Goal: Check status: Check status

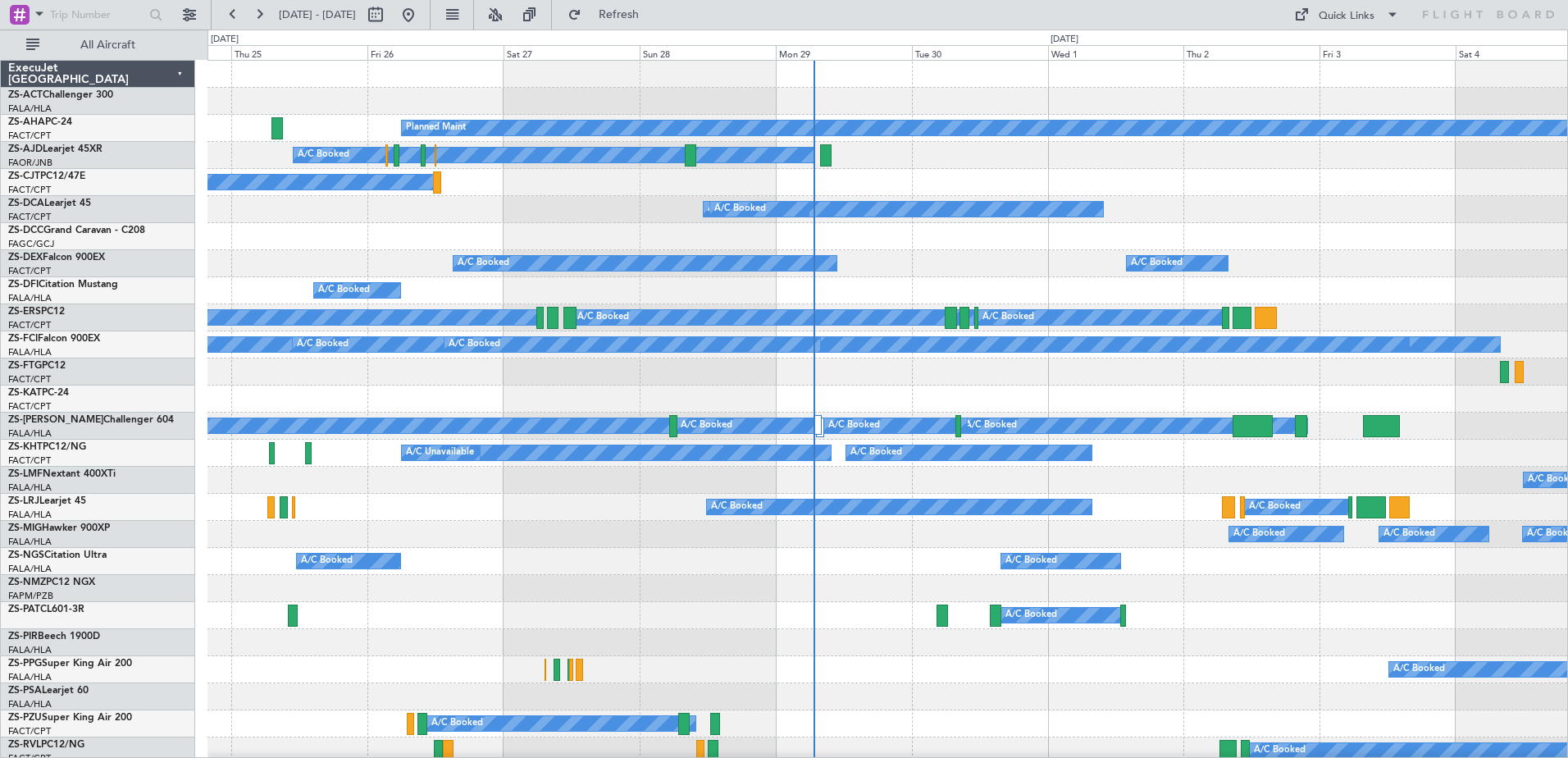
click at [1054, 382] on div "A/C Unavailable" at bounding box center [887, 372] width 1360 height 27
click at [389, 9] on button at bounding box center [376, 15] width 27 height 27
select select "9"
select select "2025"
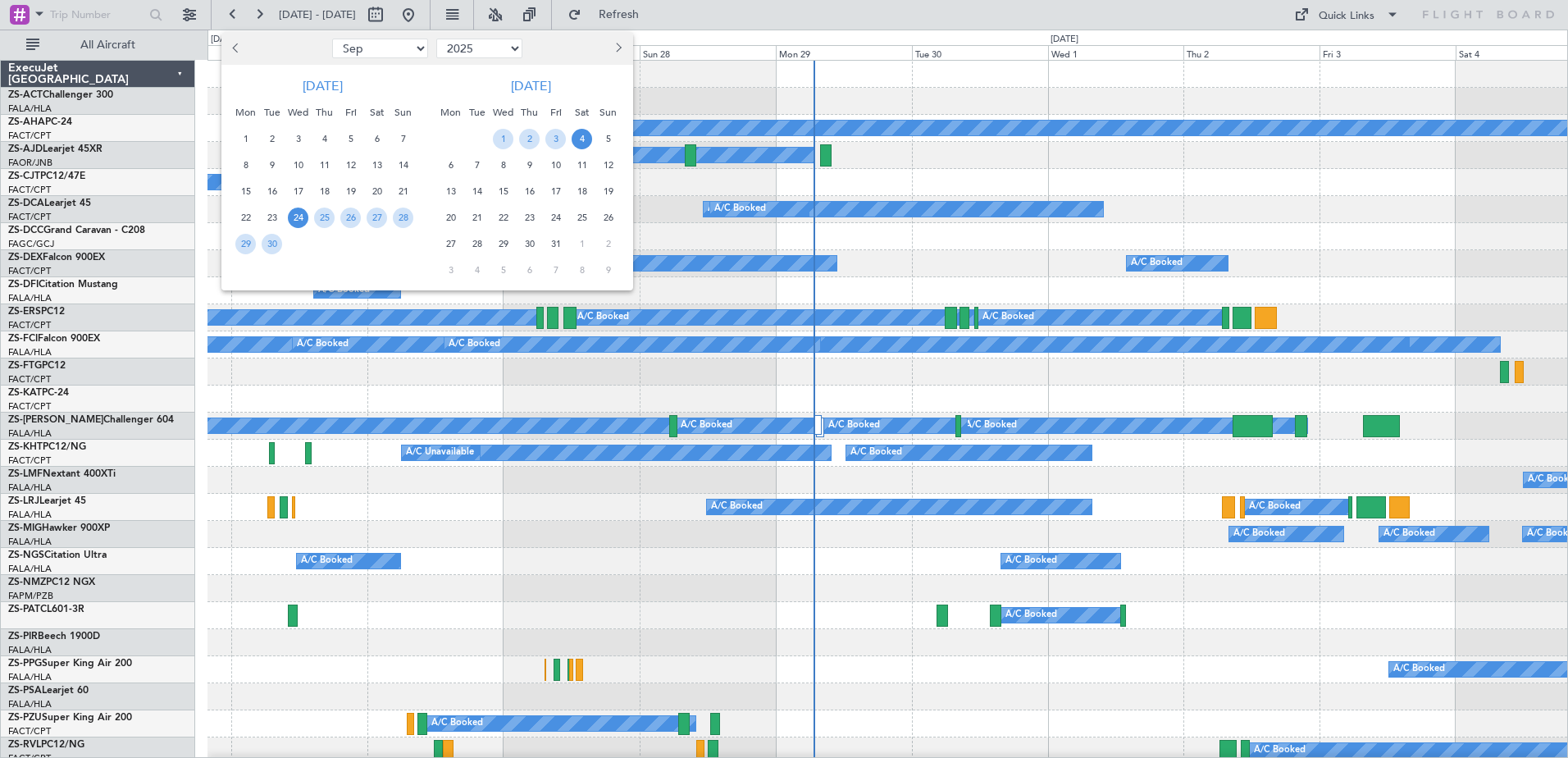
click at [614, 50] on span "Next month" at bounding box center [616, 47] width 9 height 9
select select "12"
click at [379, 190] on span "20" at bounding box center [377, 192] width 21 height 21
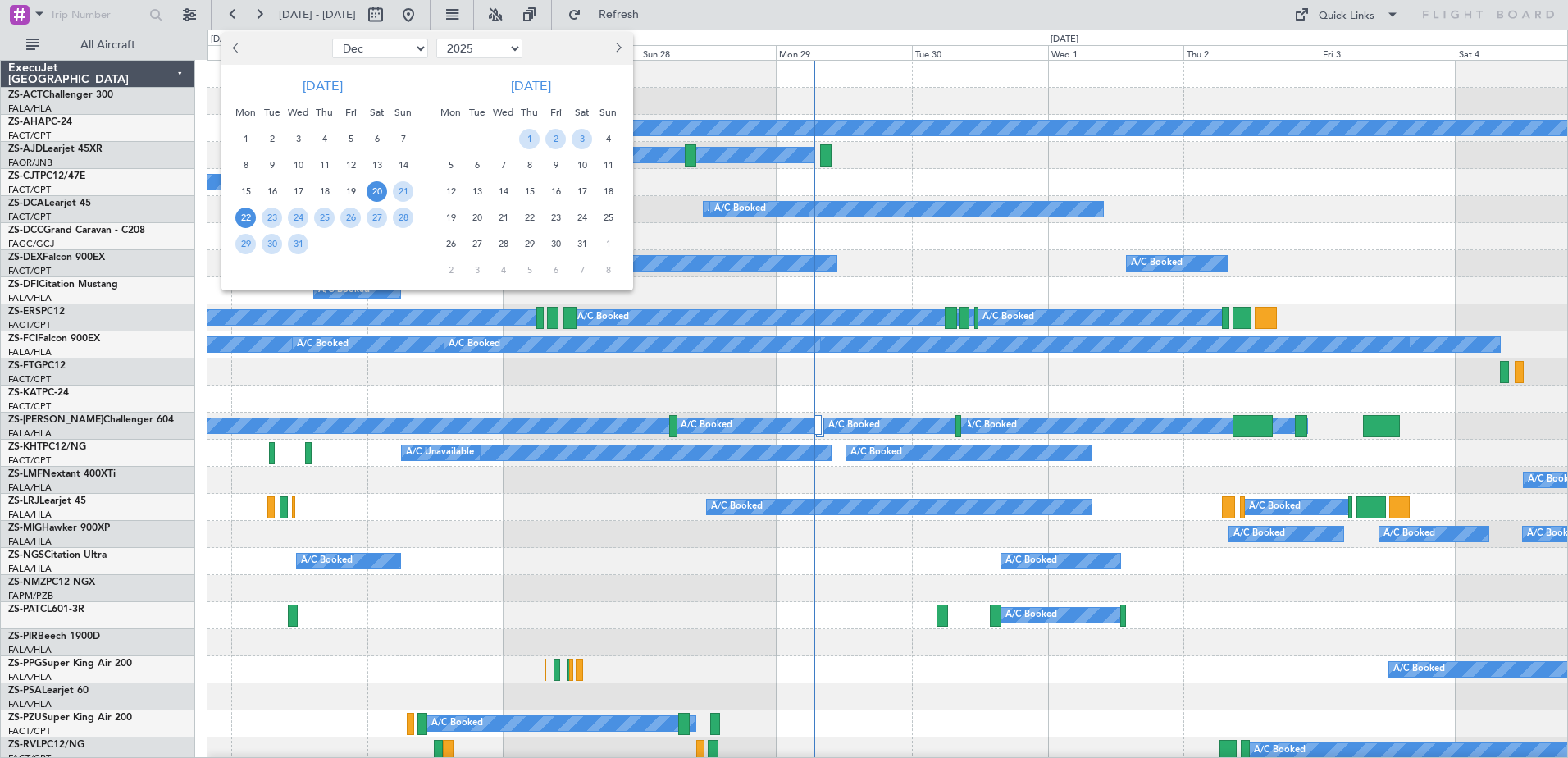
click at [245, 215] on span "22" at bounding box center [246, 218] width 21 height 21
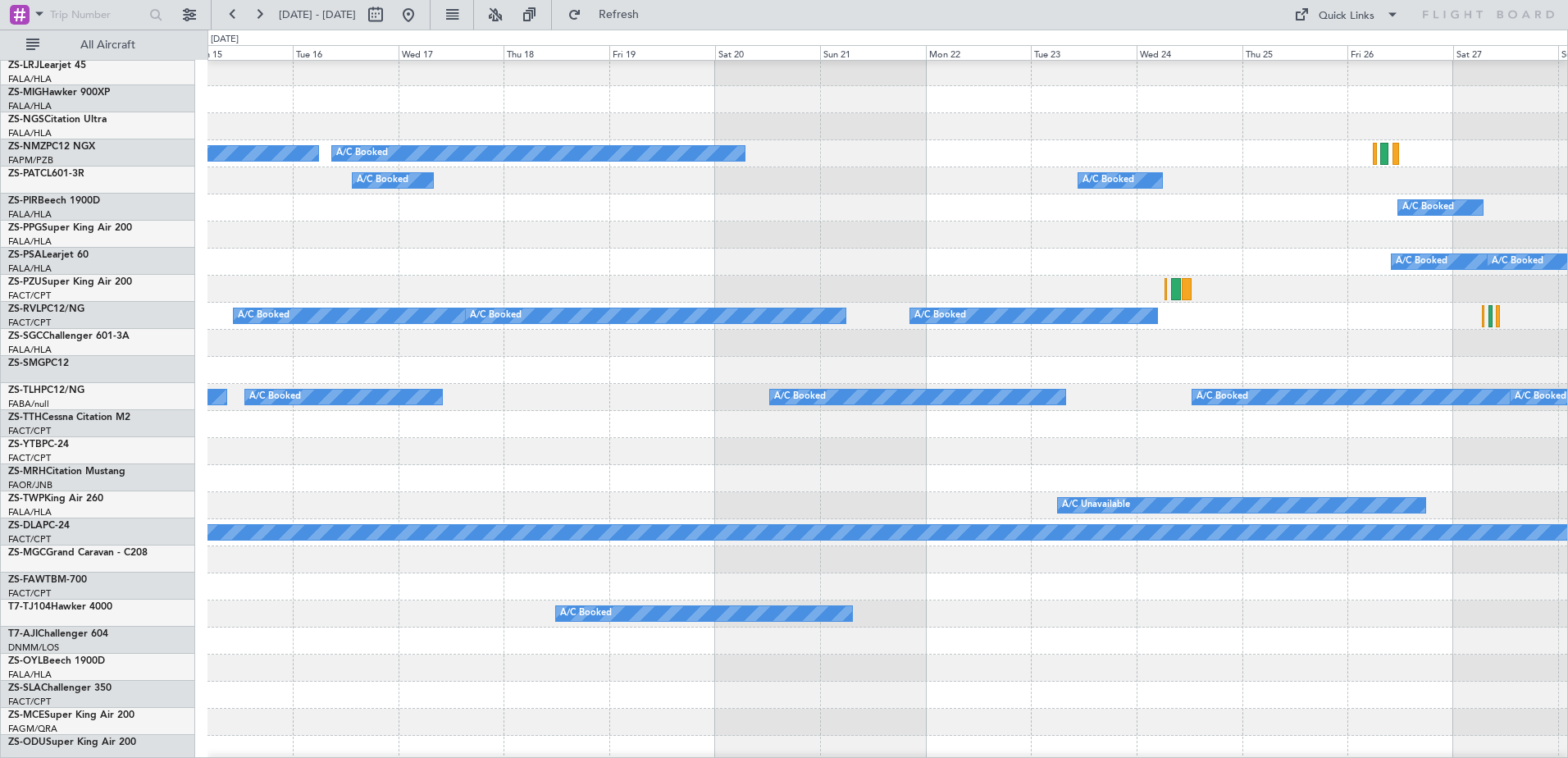
scroll to position [354, 0]
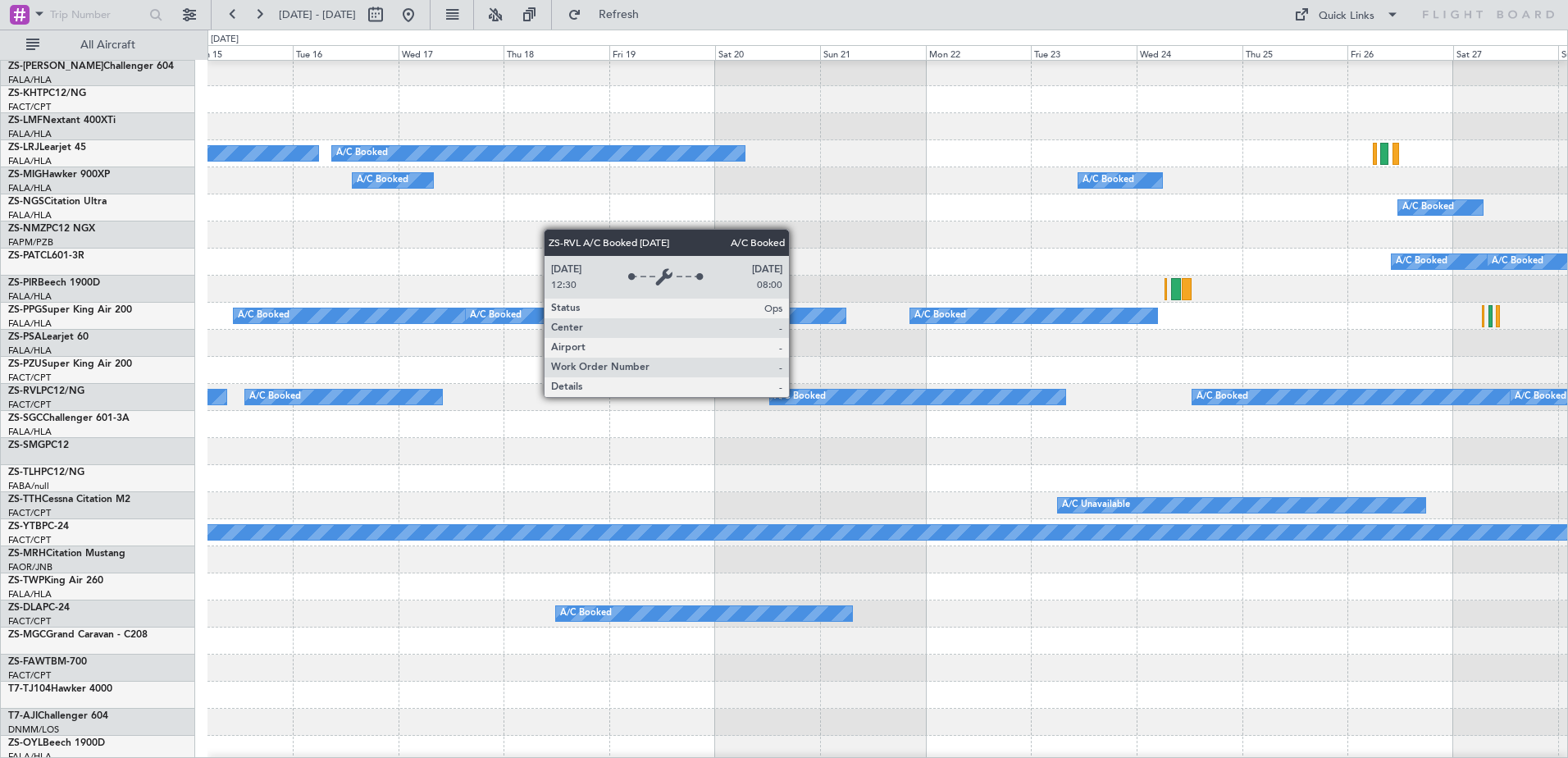
click at [796, 397] on div "A/C Booked" at bounding box center [800, 397] width 52 height 25
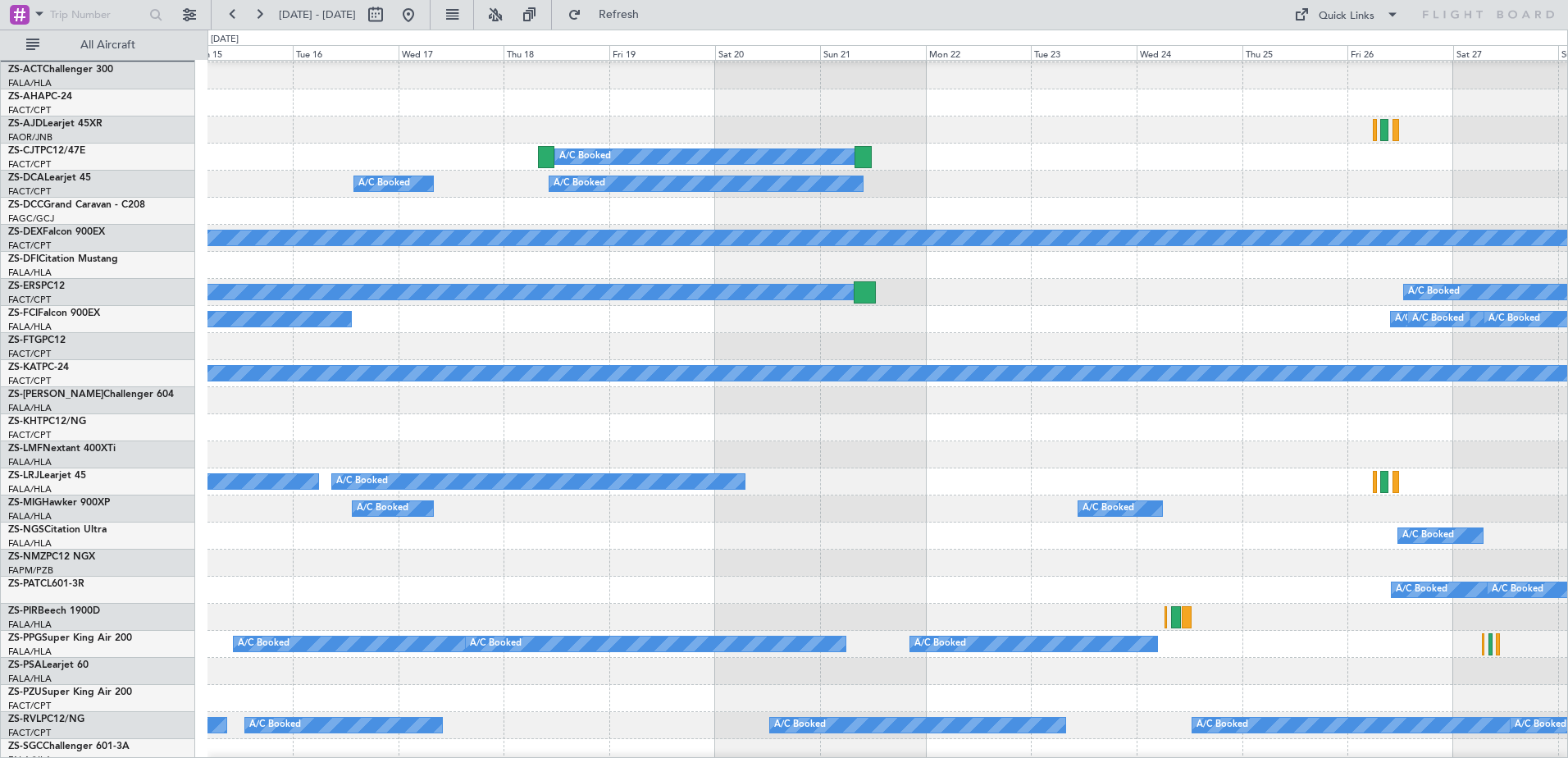
scroll to position [0, 0]
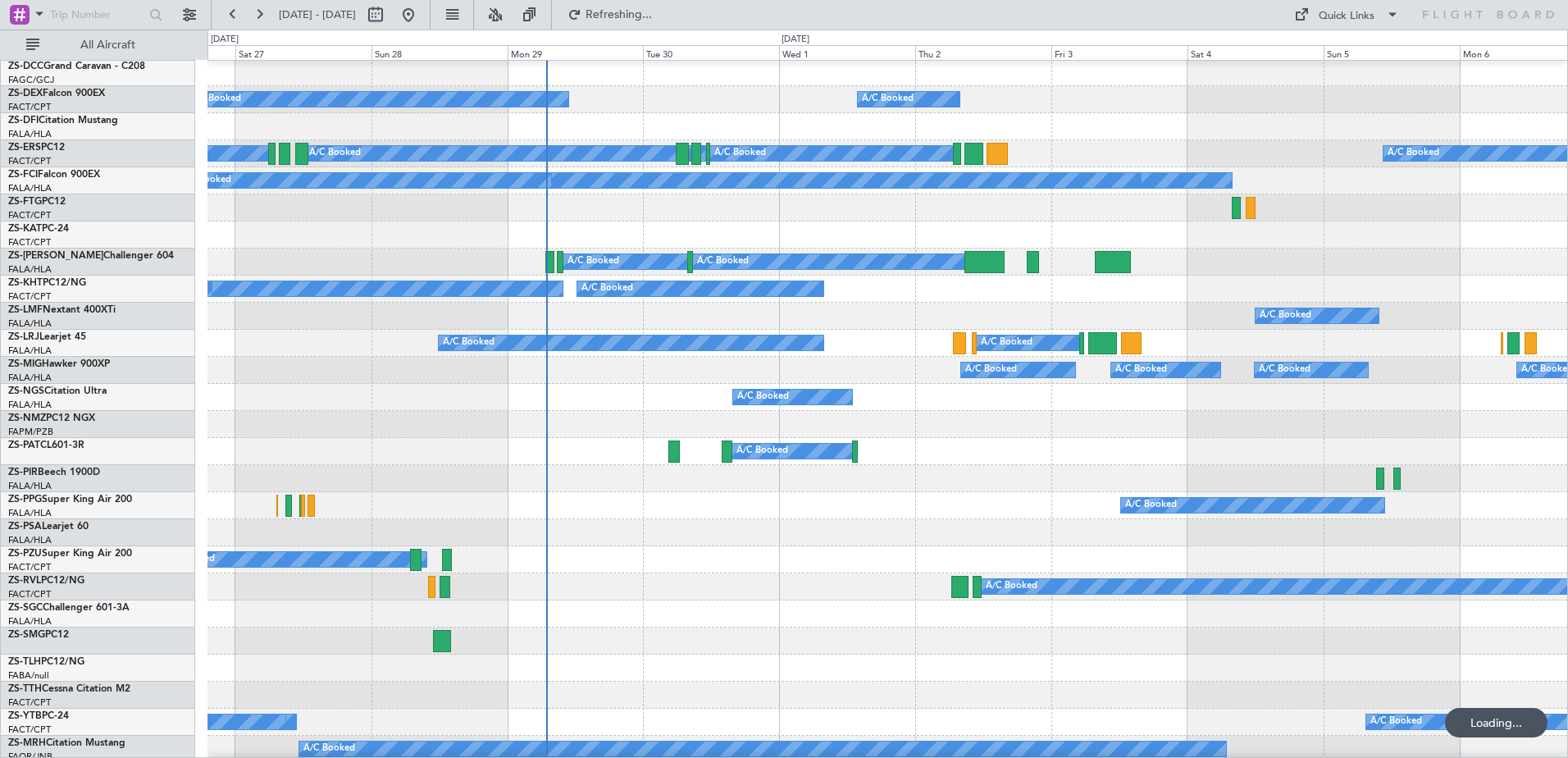
scroll to position [246, 0]
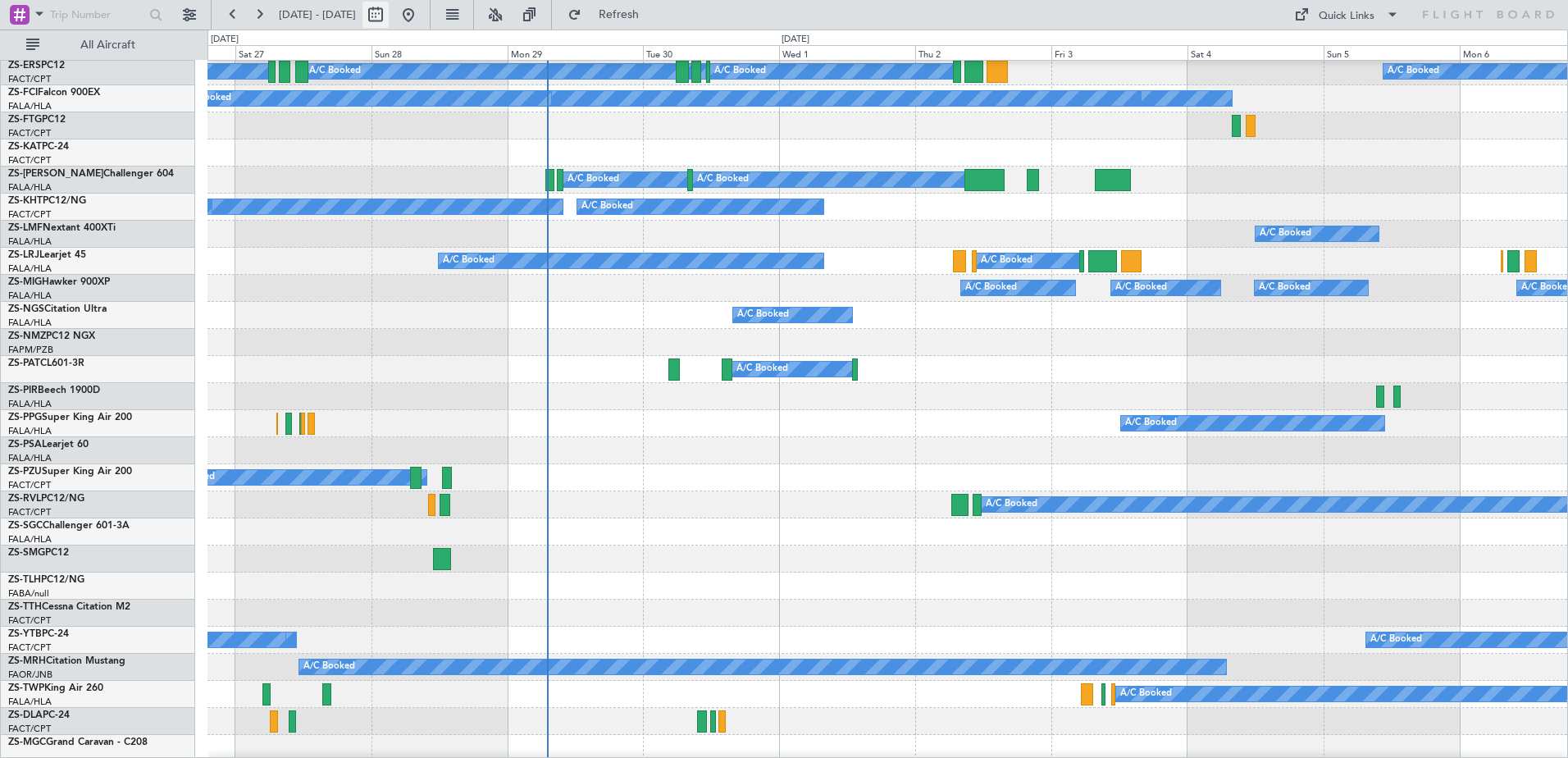
click at [389, 15] on button at bounding box center [376, 15] width 27 height 27
select select "9"
select select "2025"
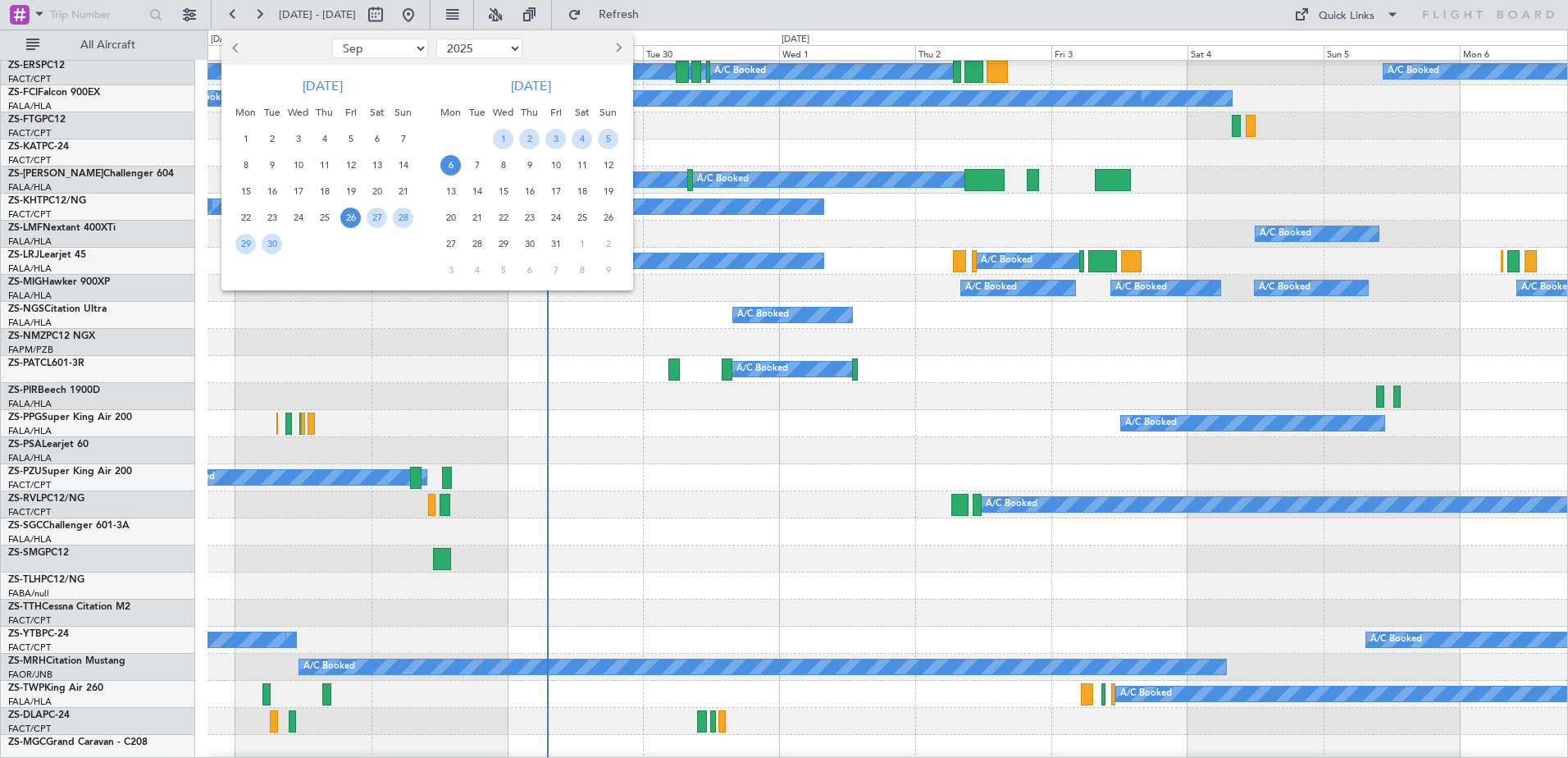
click at [618, 48] on span "Next month" at bounding box center [616, 47] width 9 height 9
click at [582, 186] on span "20" at bounding box center [582, 192] width 21 height 21
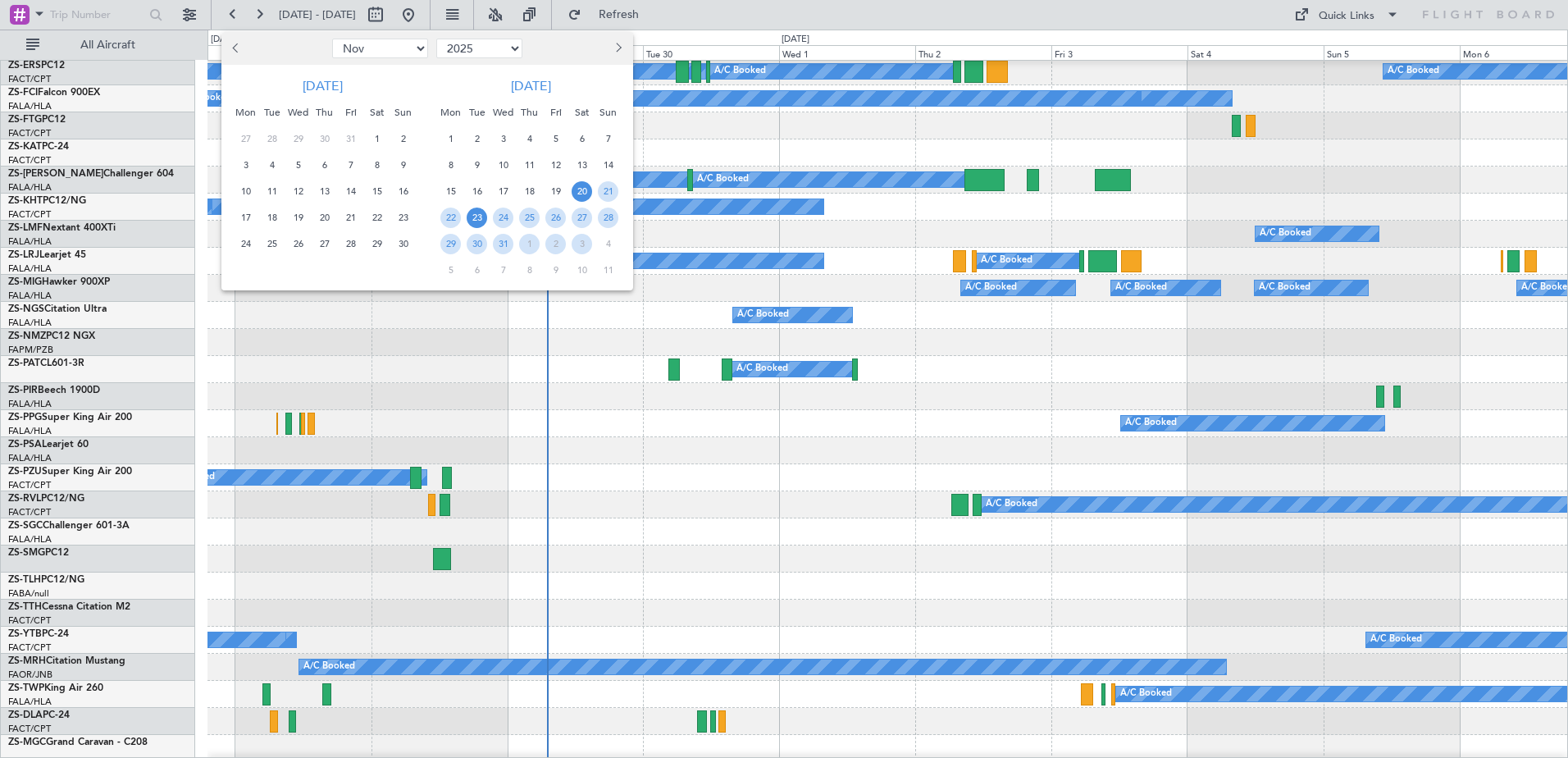
click at [469, 218] on span "23" at bounding box center [477, 218] width 21 height 21
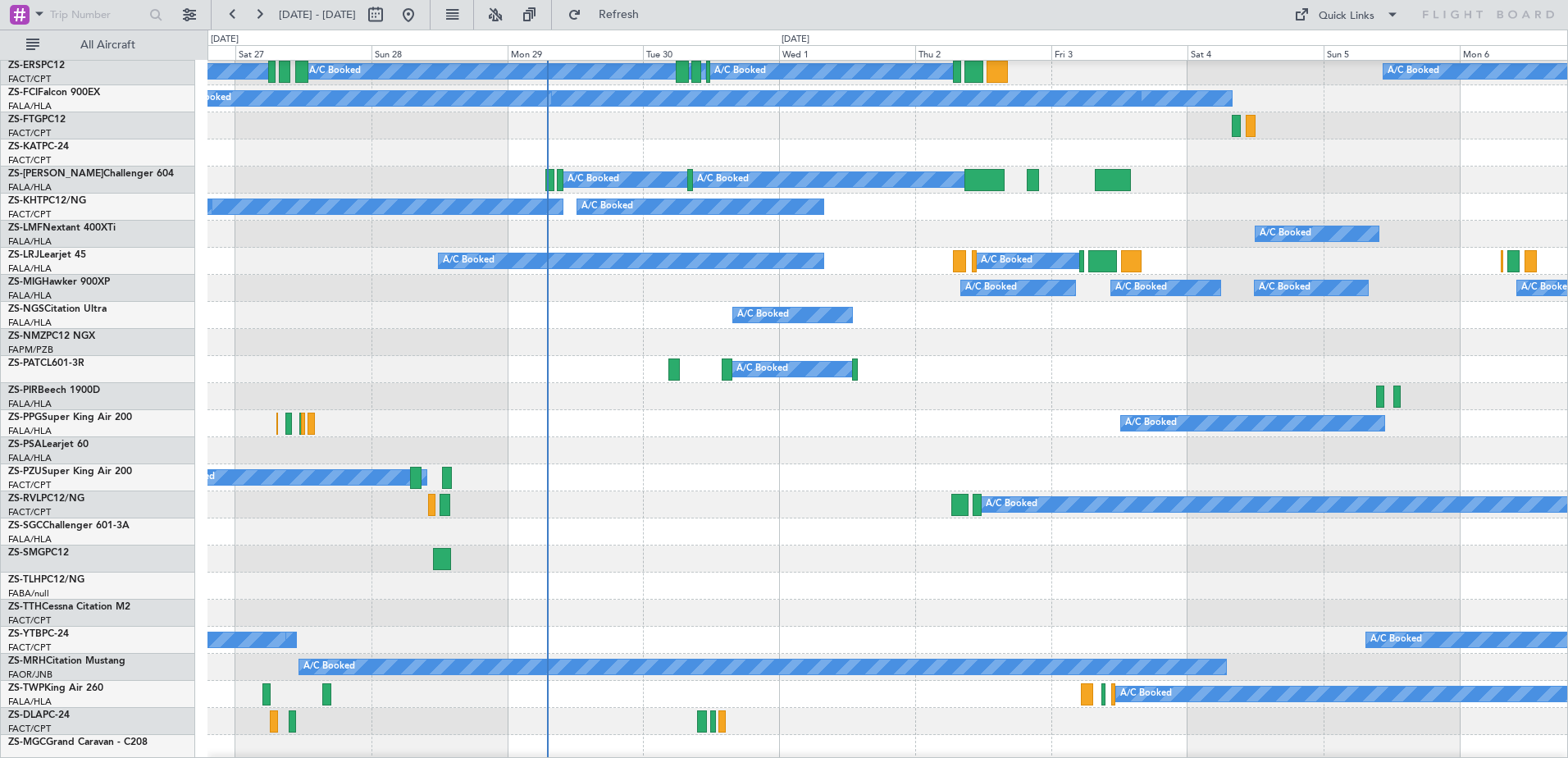
select select "12"
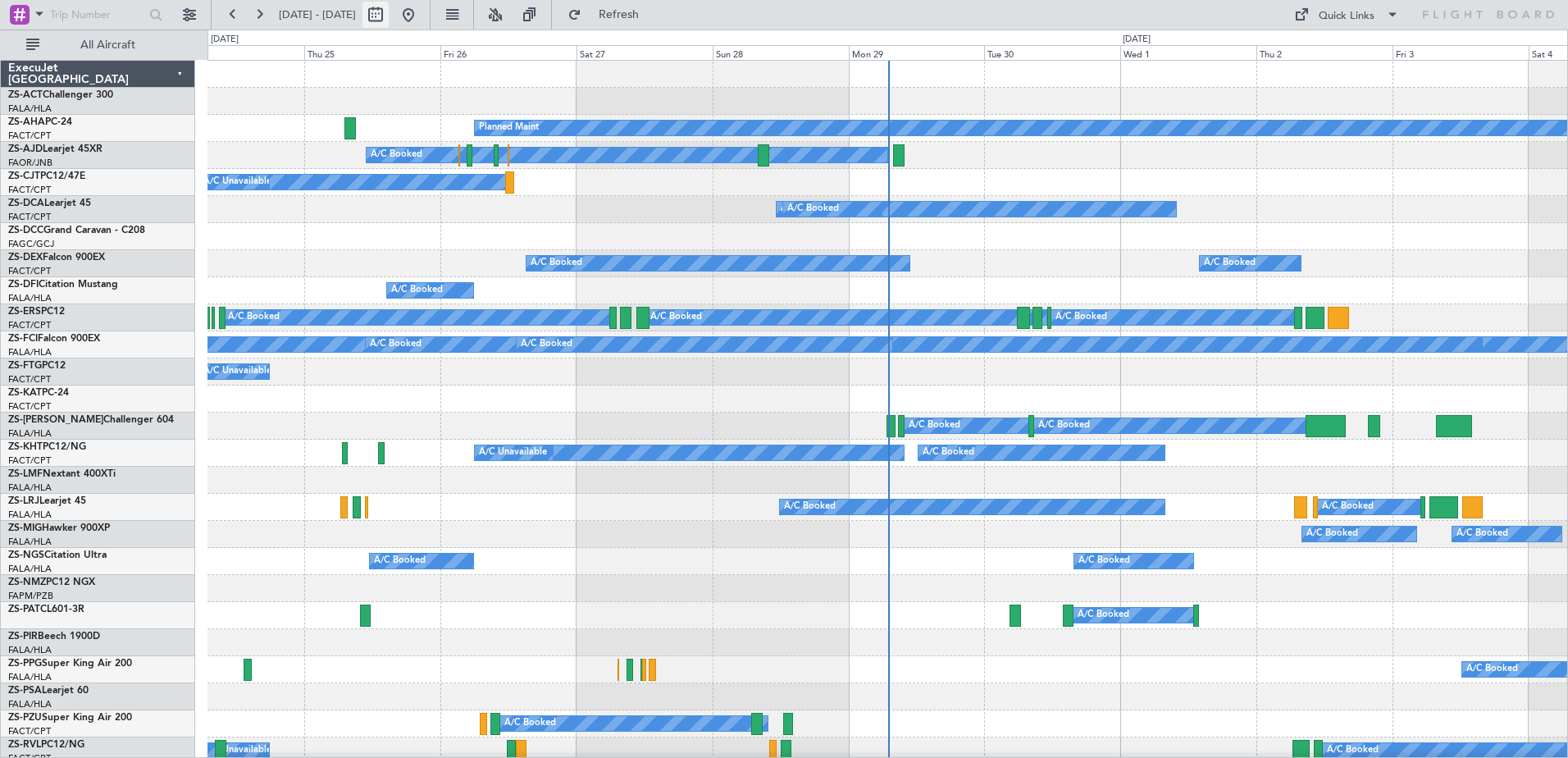
click at [389, 15] on button at bounding box center [376, 15] width 27 height 27
select select "9"
select select "2025"
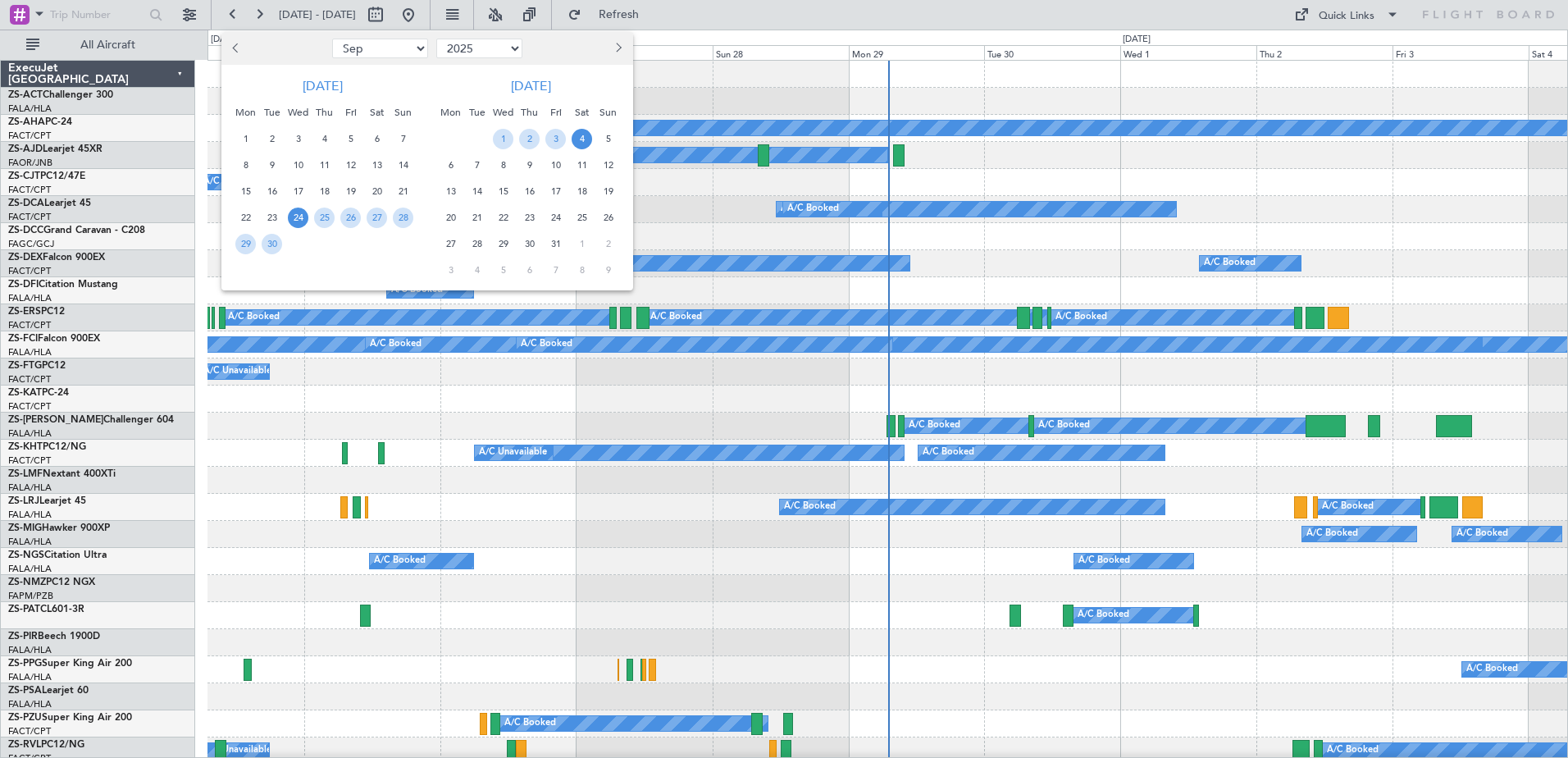
click at [618, 46] on span "Next month" at bounding box center [616, 47] width 9 height 9
select select "1"
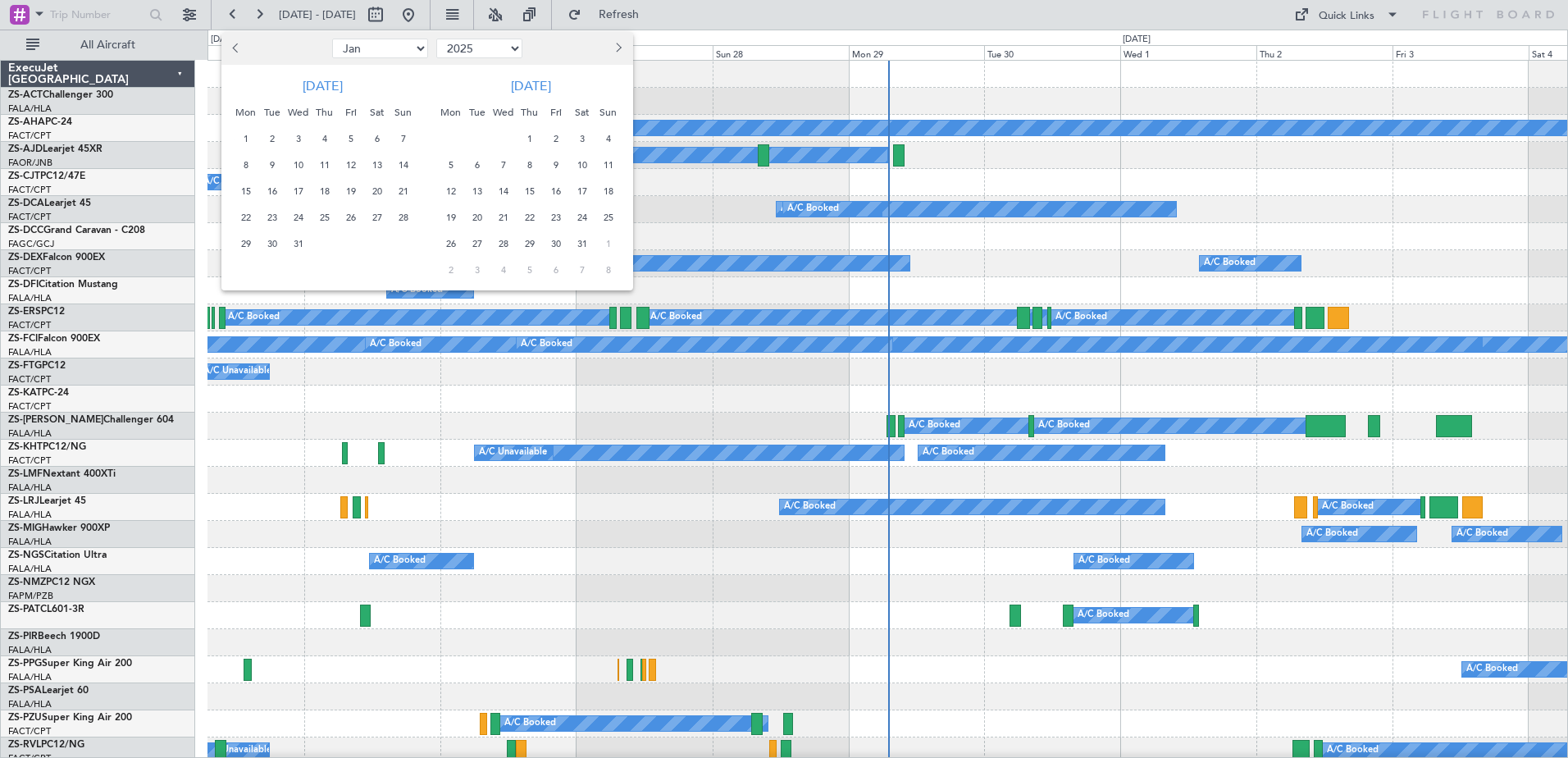
select select "2026"
click at [233, 46] on span "Previous month" at bounding box center [237, 47] width 9 height 9
select select "12"
select select "2025"
click at [326, 192] on span "18" at bounding box center [324, 192] width 21 height 21
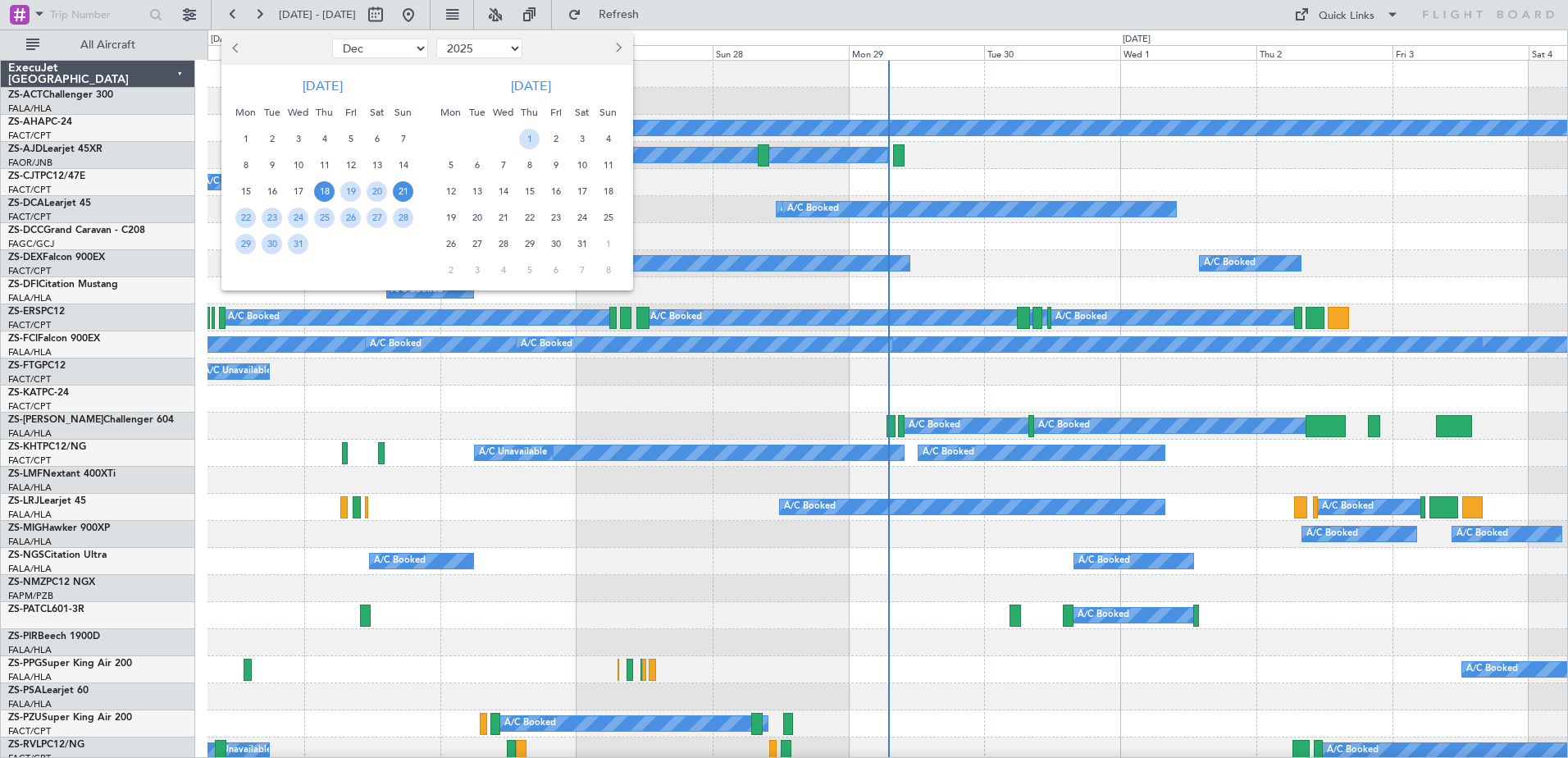
click at [397, 189] on span "21" at bounding box center [403, 192] width 21 height 21
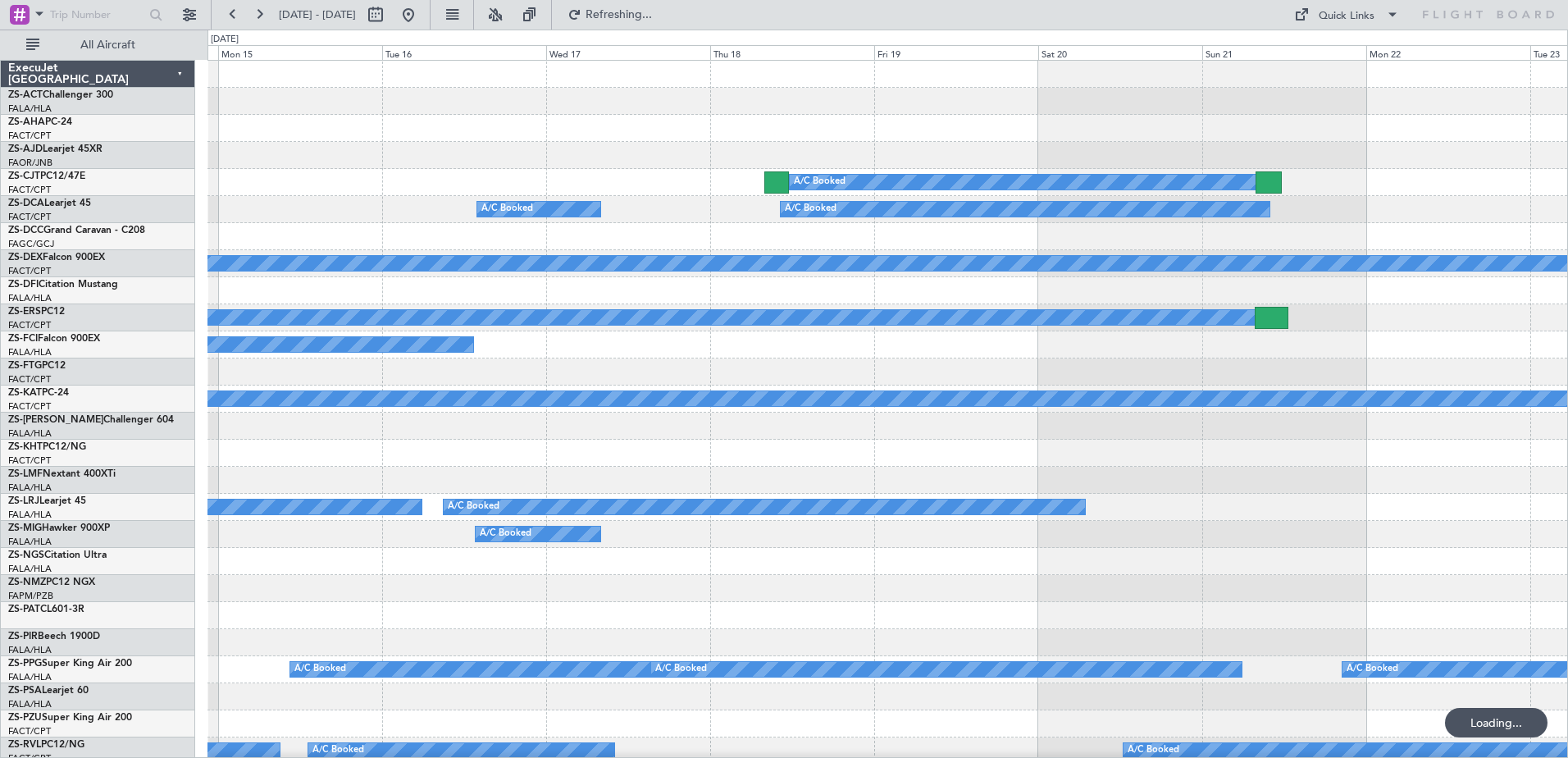
scroll to position [3, 0]
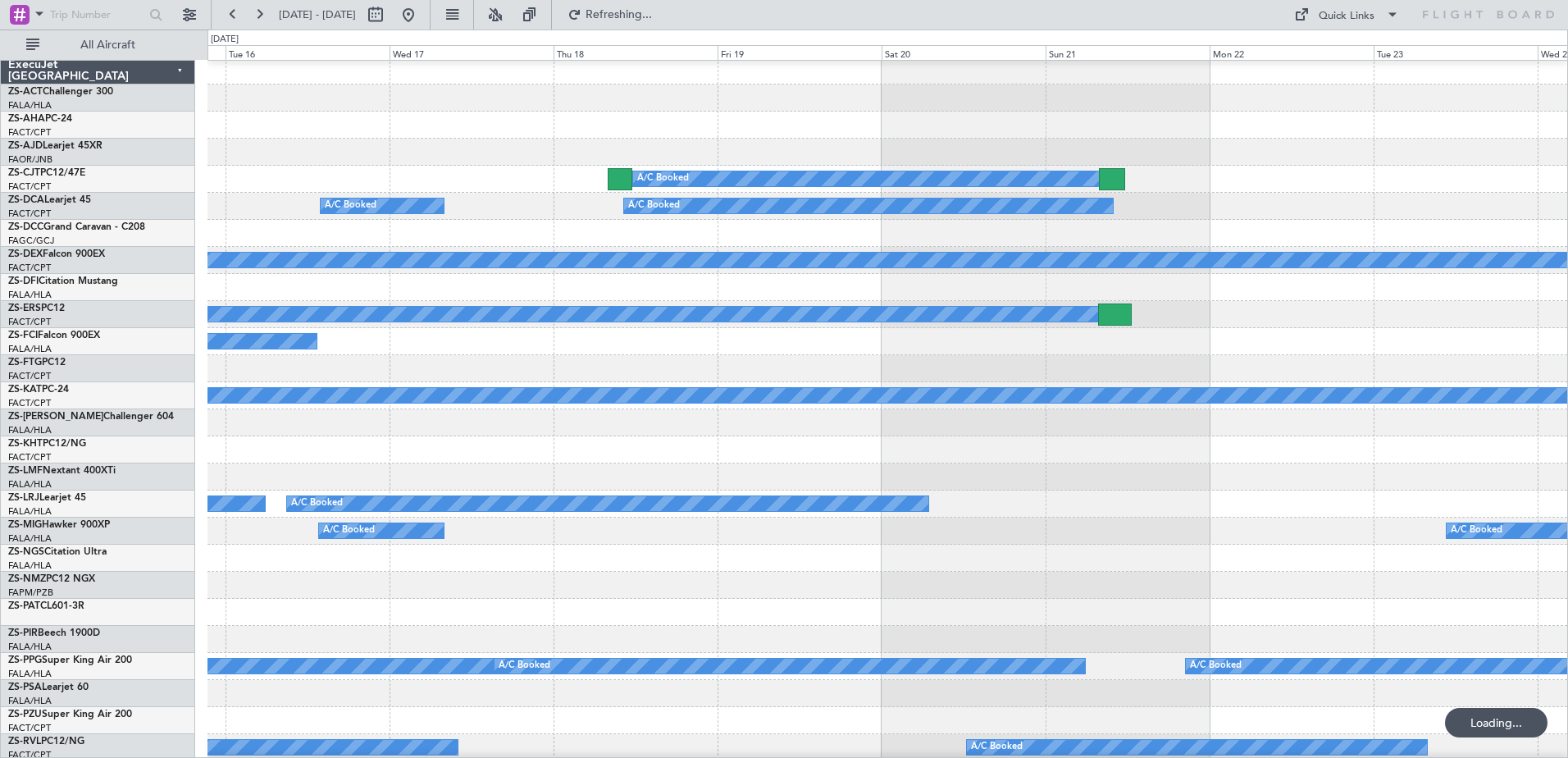
click at [976, 451] on div at bounding box center [887, 449] width 1360 height 27
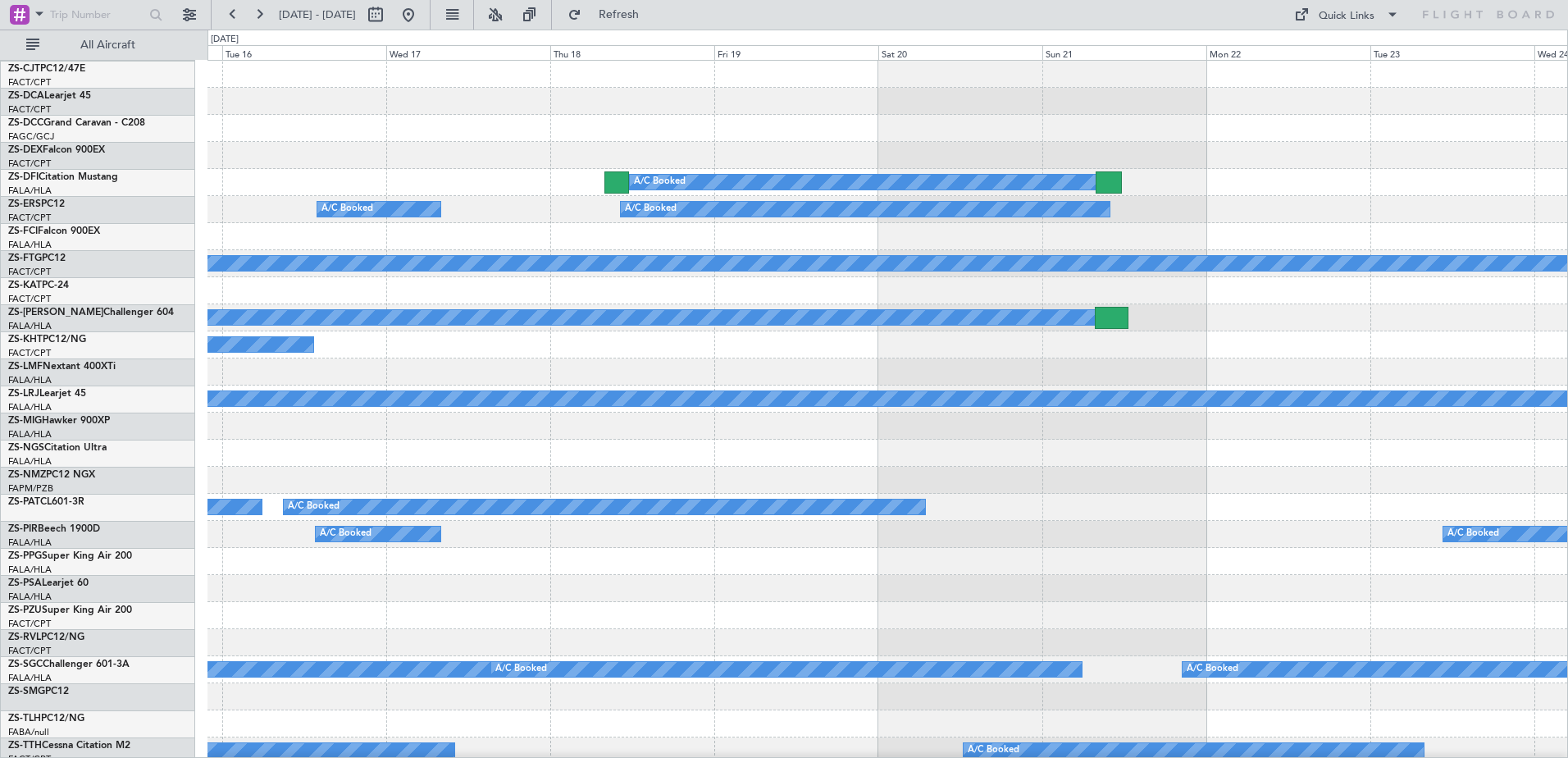
scroll to position [0, 0]
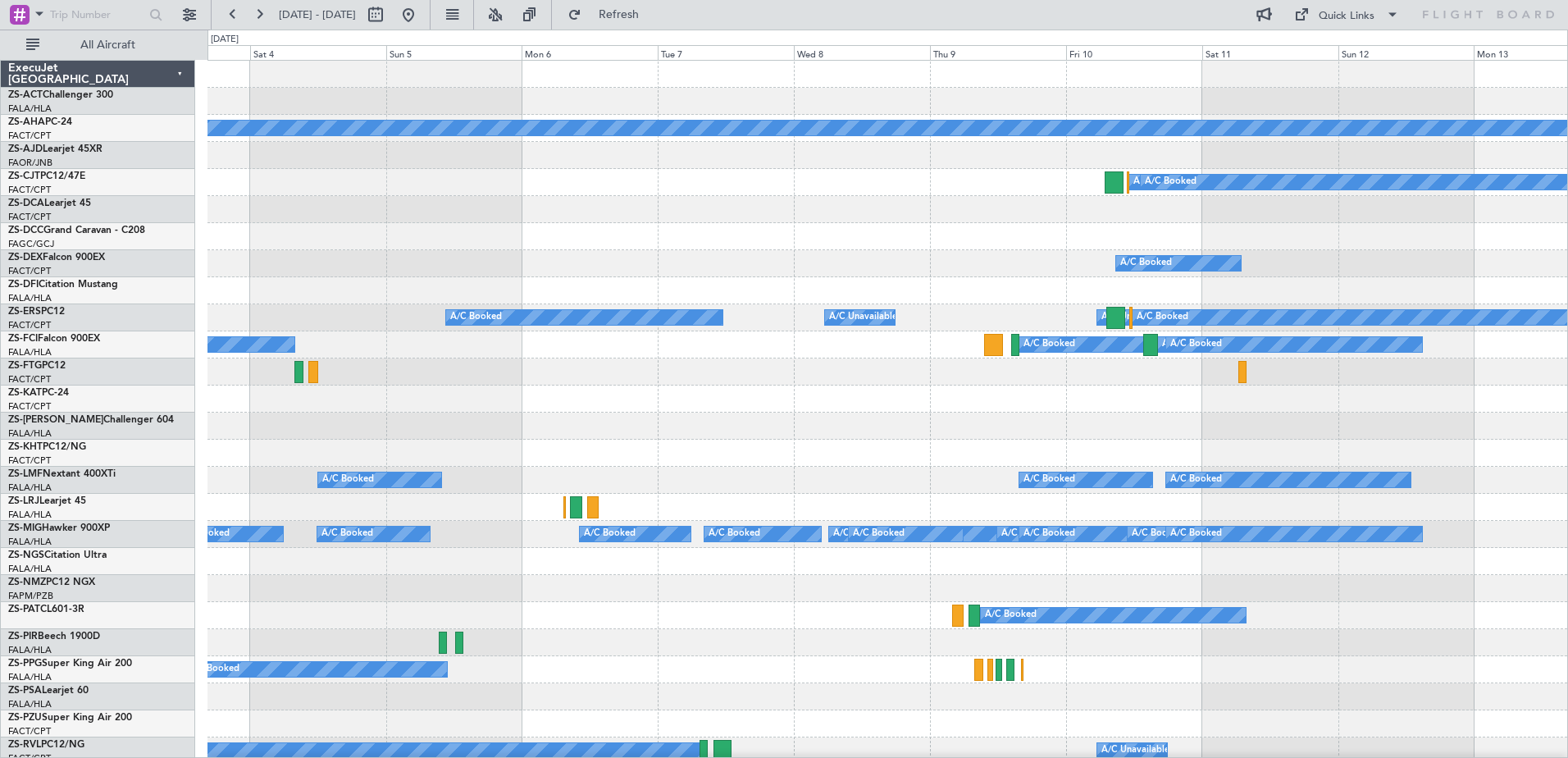
click at [50, 257] on div "Planned Maint A/C Booked A/C Booked A/C Booked A/C Booked A/C Booked A/C Booked…" at bounding box center [784, 393] width 1568 height 729
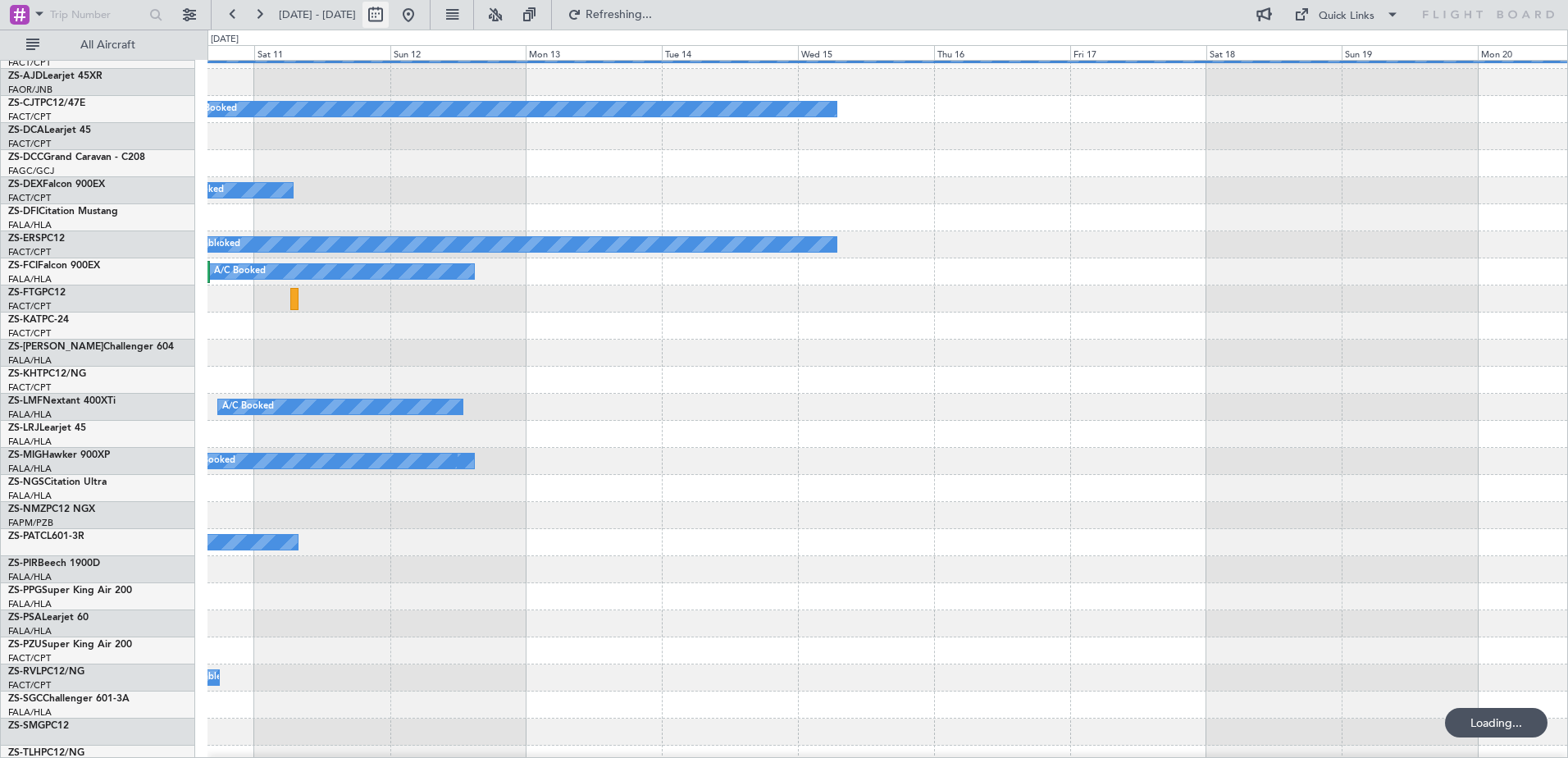
click at [389, 16] on button at bounding box center [376, 15] width 27 height 27
select select "10"
select select "2025"
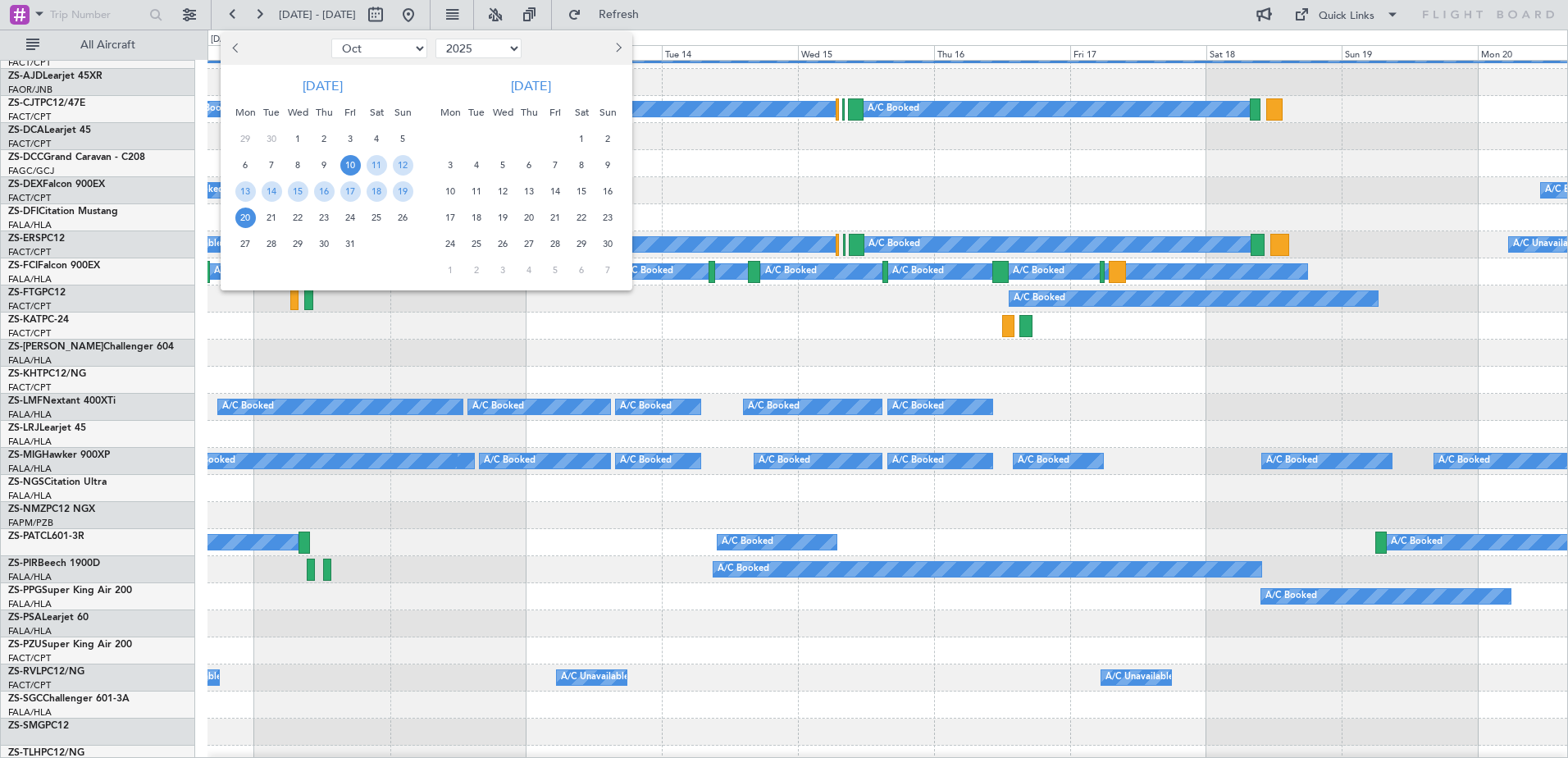
click at [611, 242] on span "30" at bounding box center [608, 244] width 21 height 21
click at [604, 270] on span "7" at bounding box center [608, 270] width 21 height 21
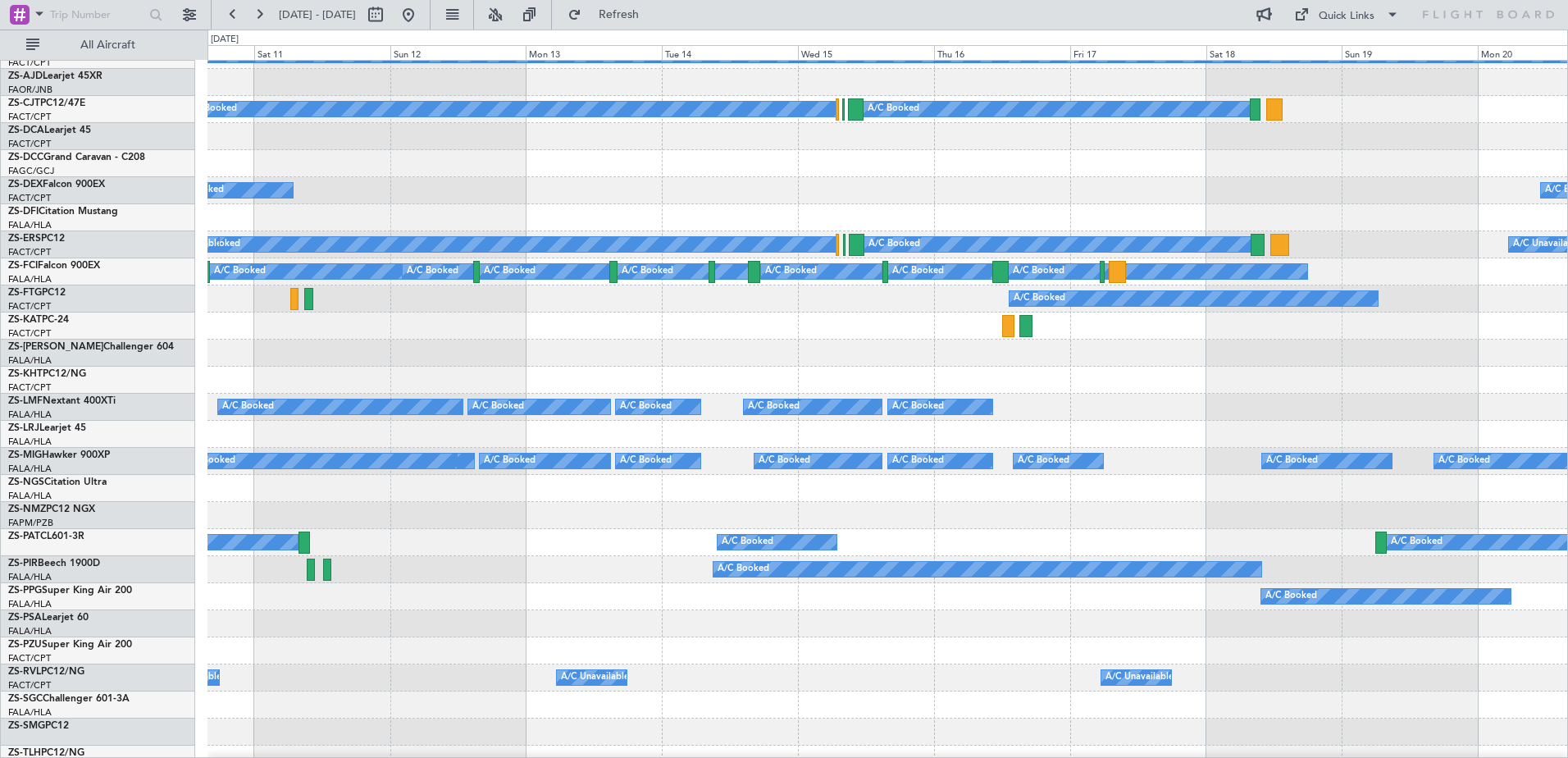
select select "11"
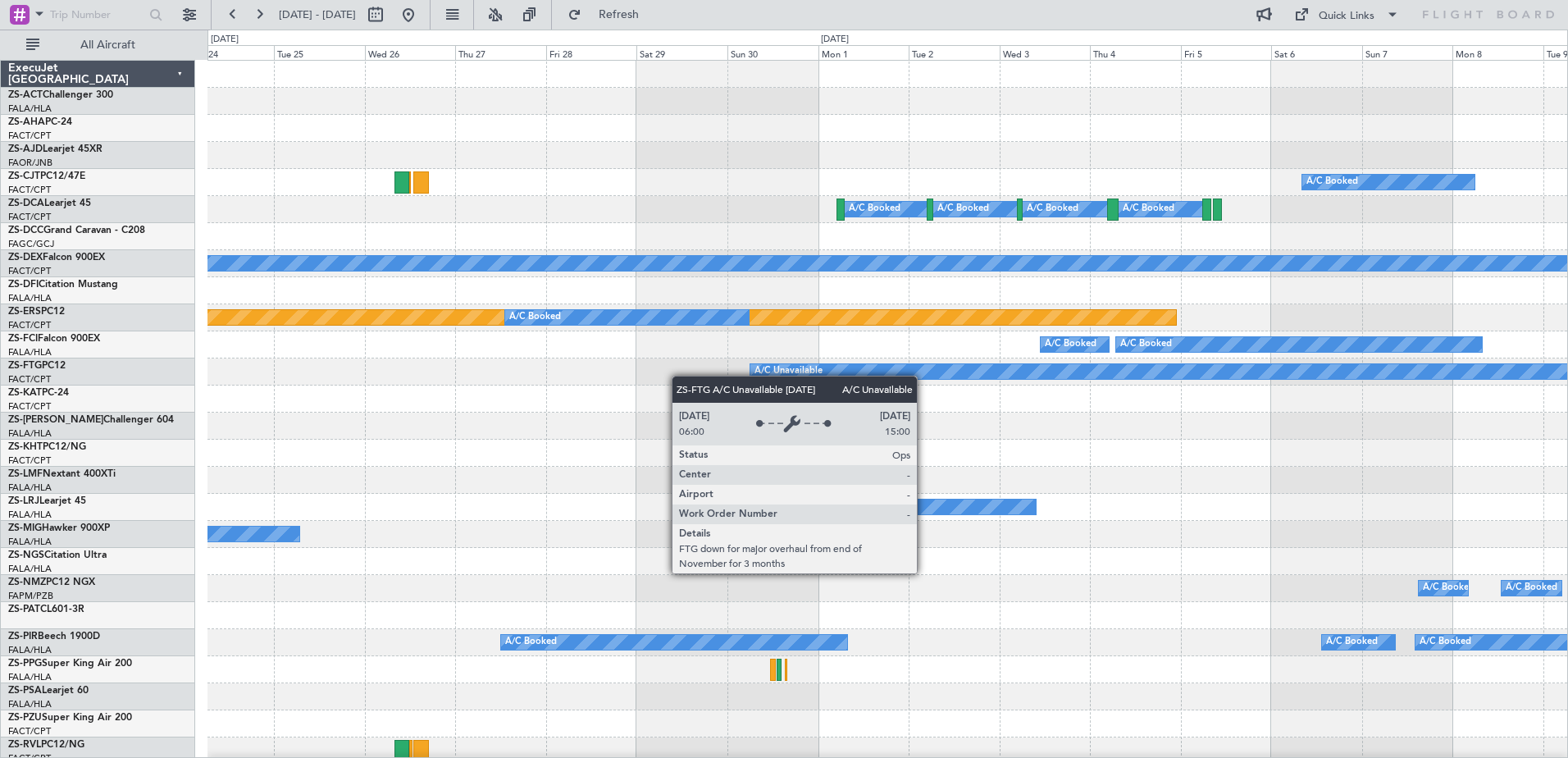
click at [1374, 416] on div "A/C Booked A/C Booked A/C Booked A/C Booked A/C Booked A/C Unavailable A/C Unav…" at bounding box center [887, 738] width 1360 height 1354
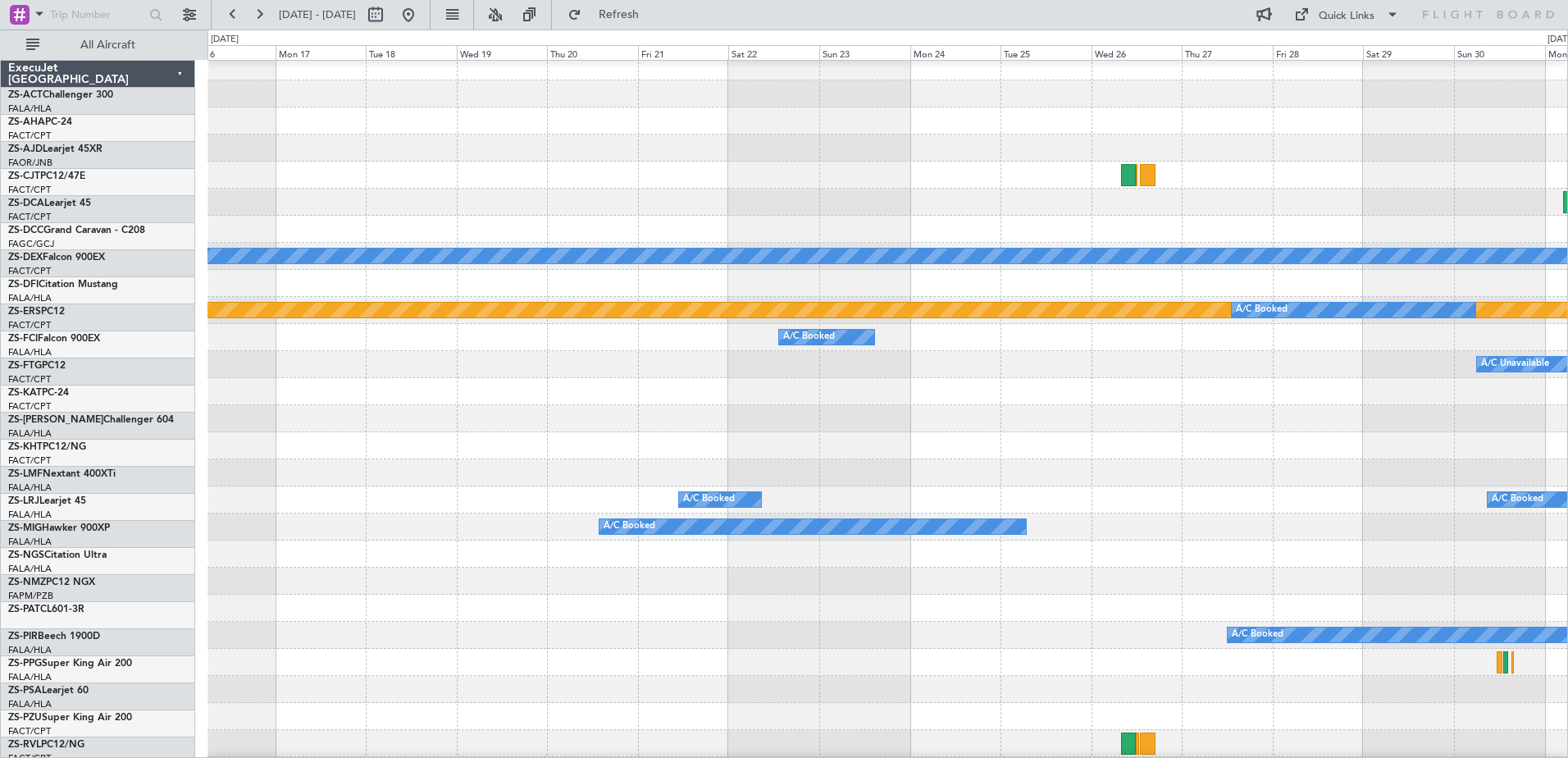
scroll to position [0, 0]
click at [1344, 487] on div at bounding box center [887, 472] width 1360 height 27
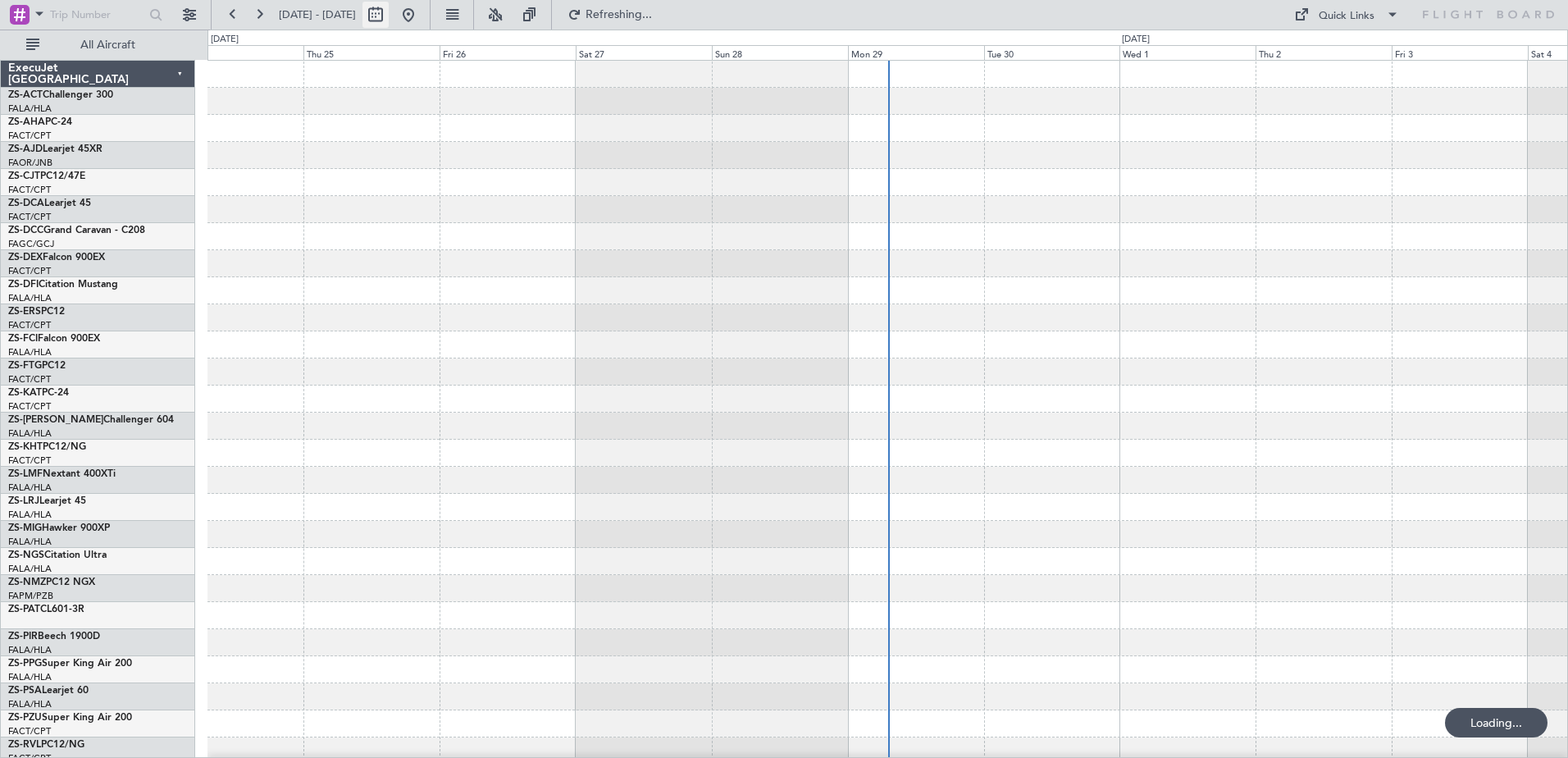
click at [389, 14] on button at bounding box center [376, 15] width 27 height 27
select select "9"
select select "2025"
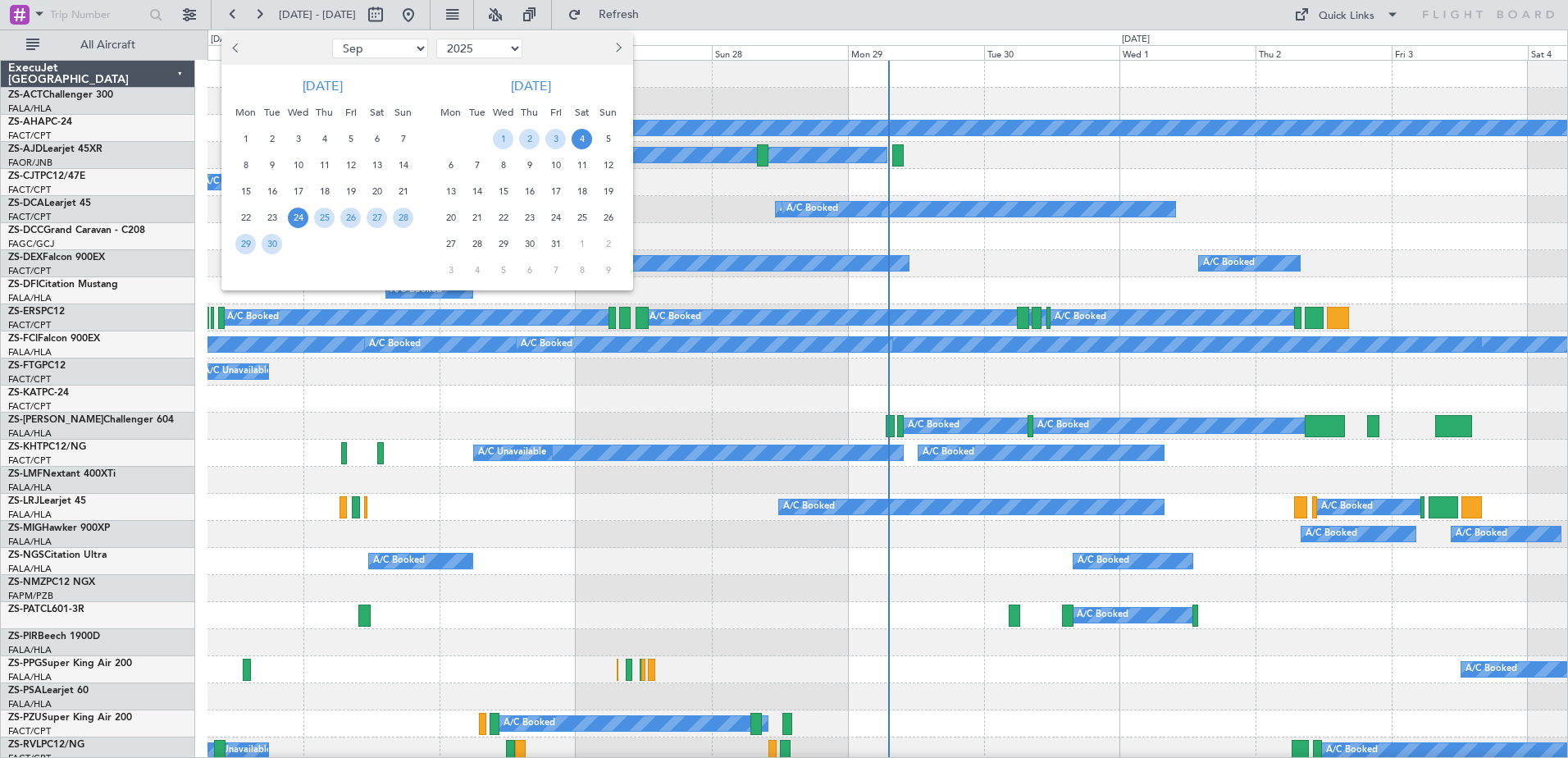
click at [619, 48] on span "Next month" at bounding box center [616, 47] width 9 height 9
click at [558, 191] on span "19" at bounding box center [556, 192] width 21 height 21
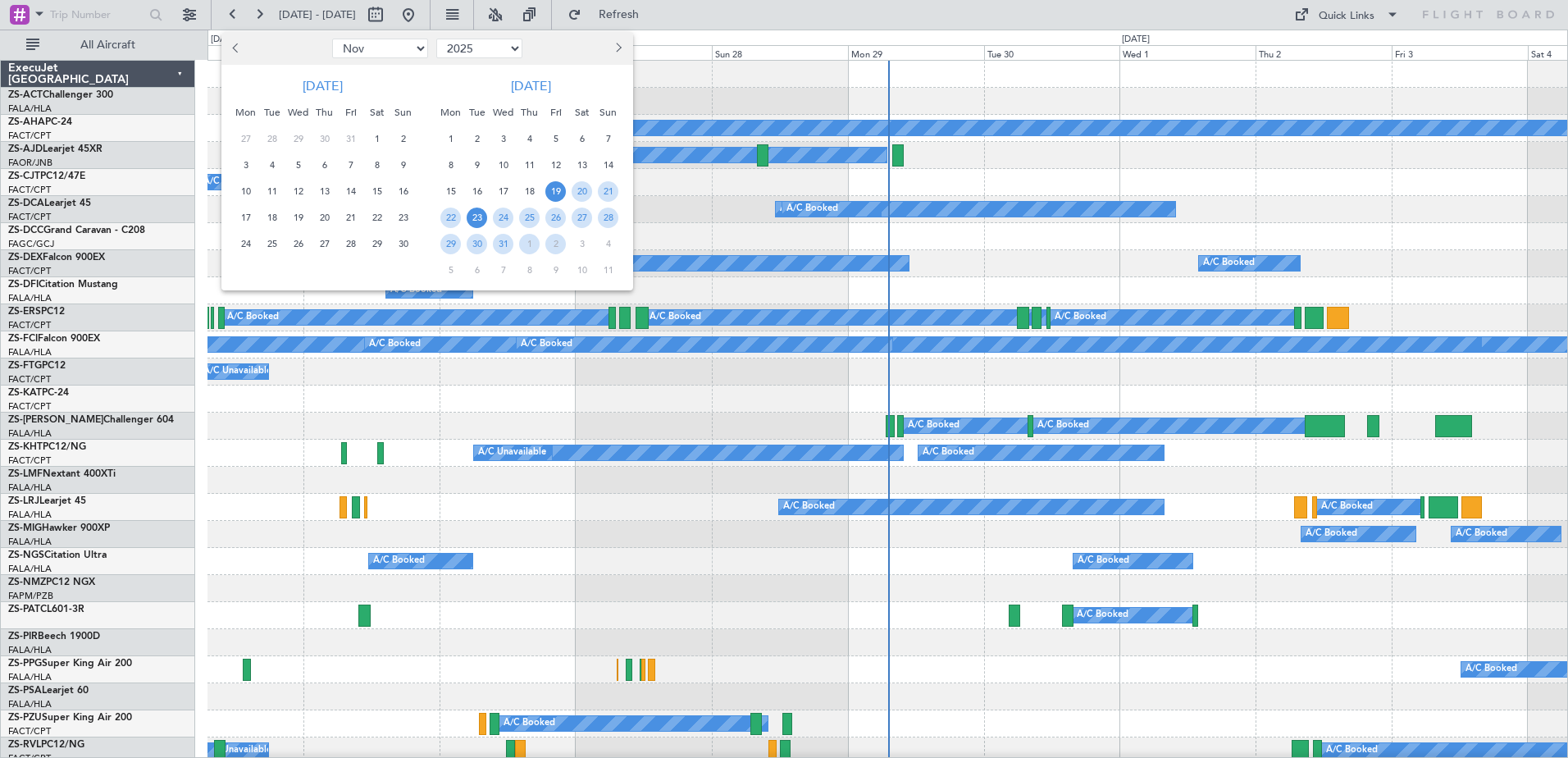
click at [468, 220] on span "23" at bounding box center [477, 218] width 21 height 21
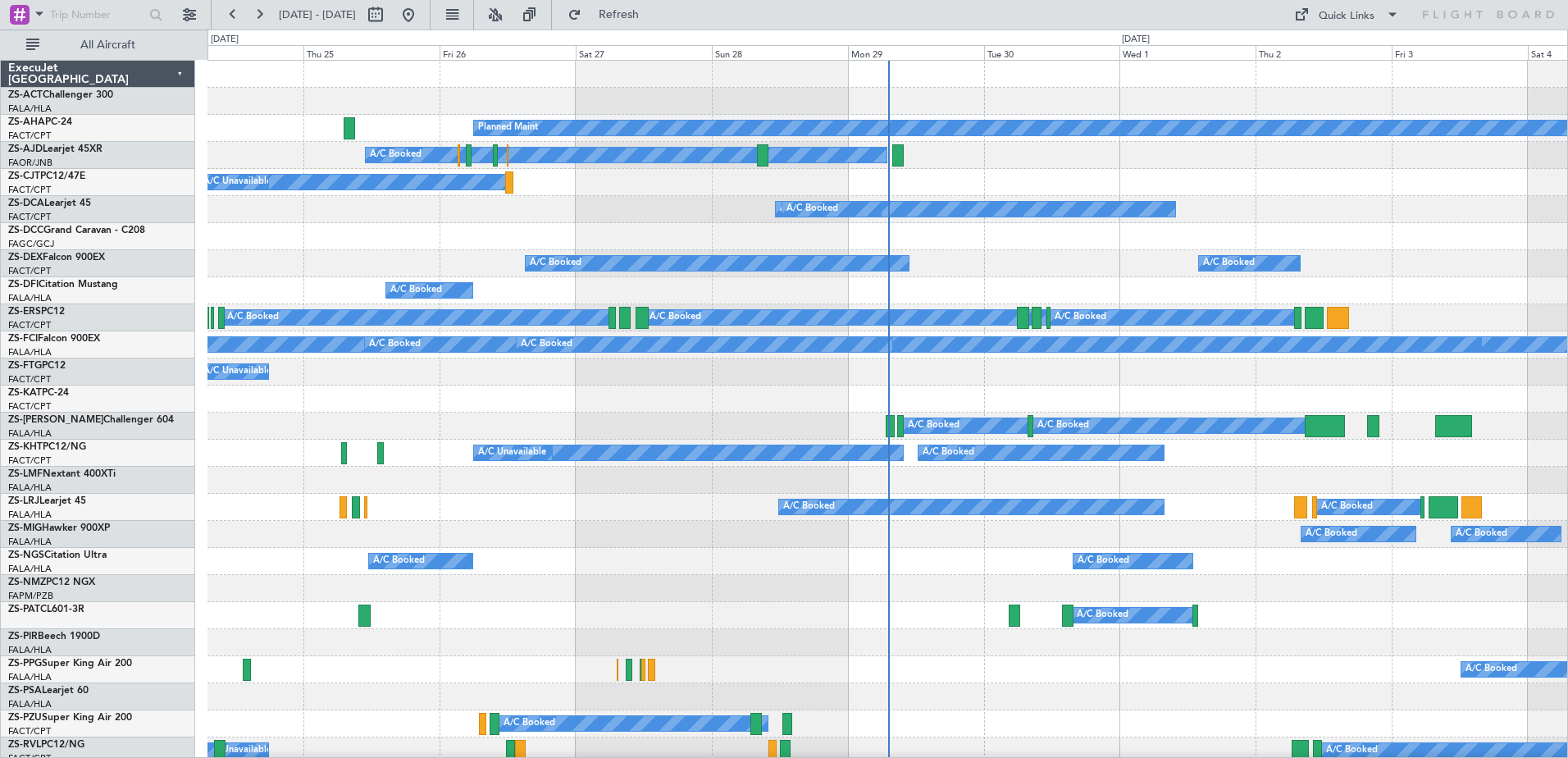
select select "12"
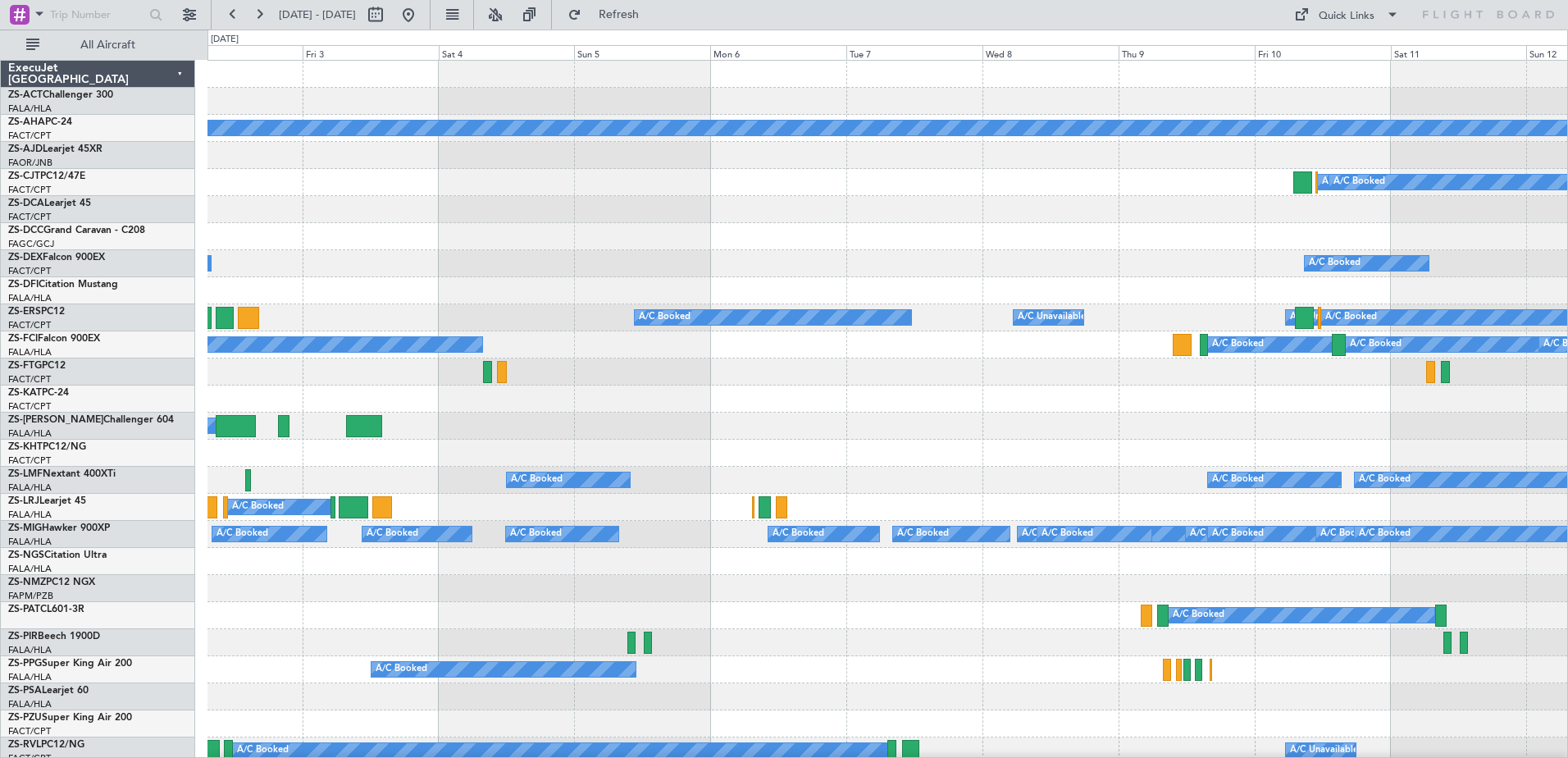
click at [558, 220] on div "A/C Booked" at bounding box center [887, 209] width 1360 height 27
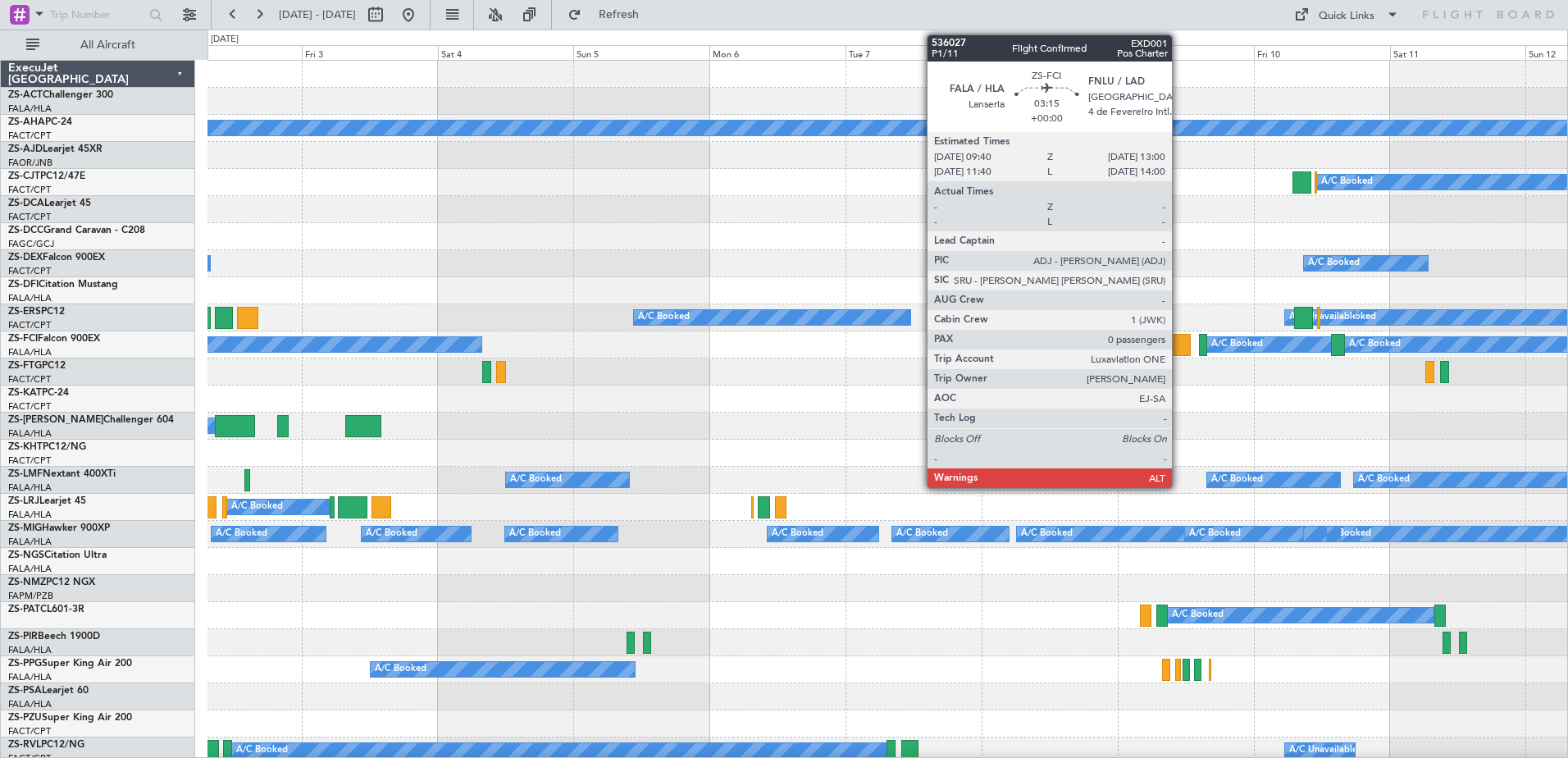
click at [1179, 344] on div at bounding box center [1182, 345] width 20 height 22
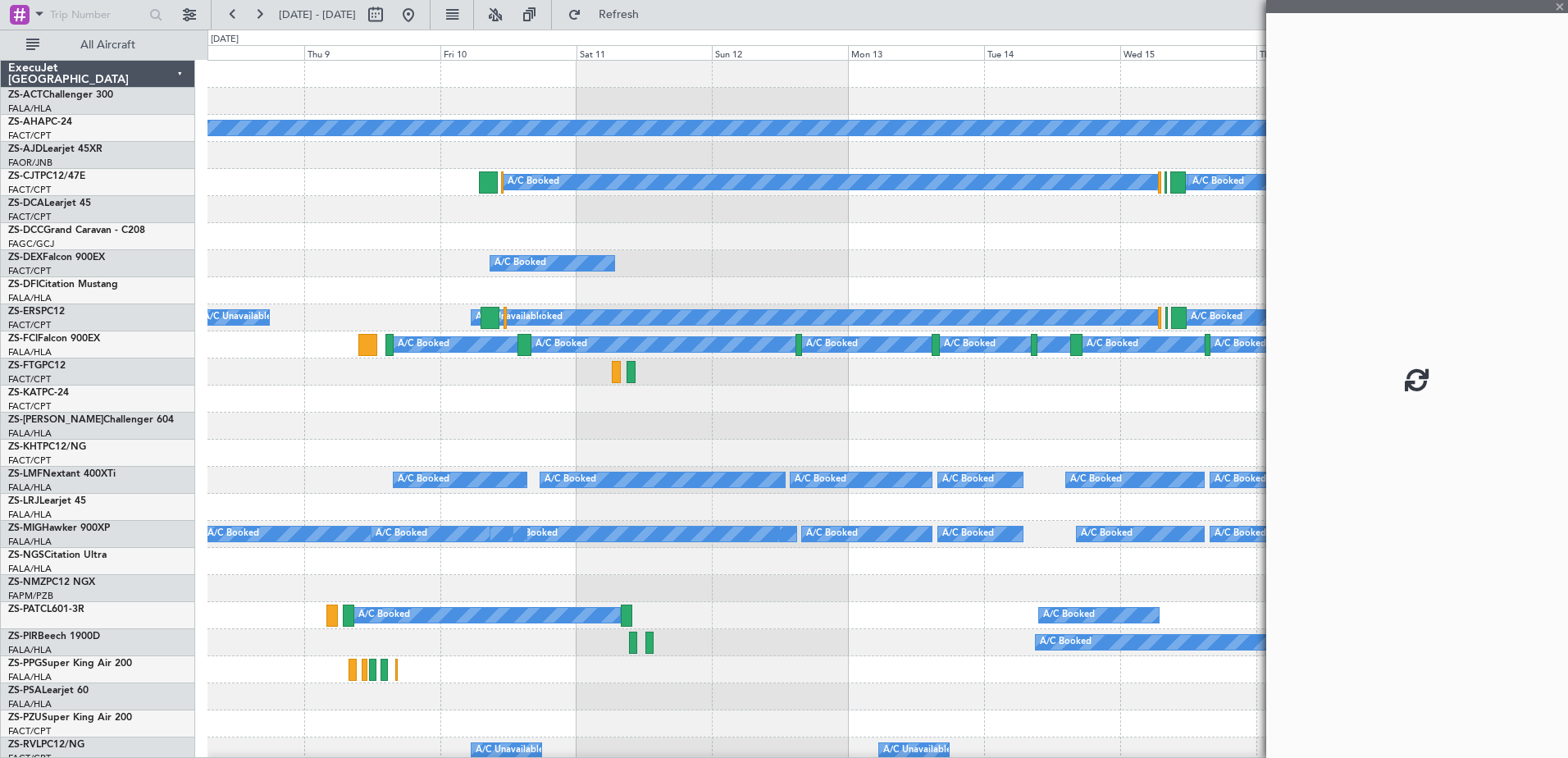
click at [311, 432] on div at bounding box center [887, 426] width 1360 height 27
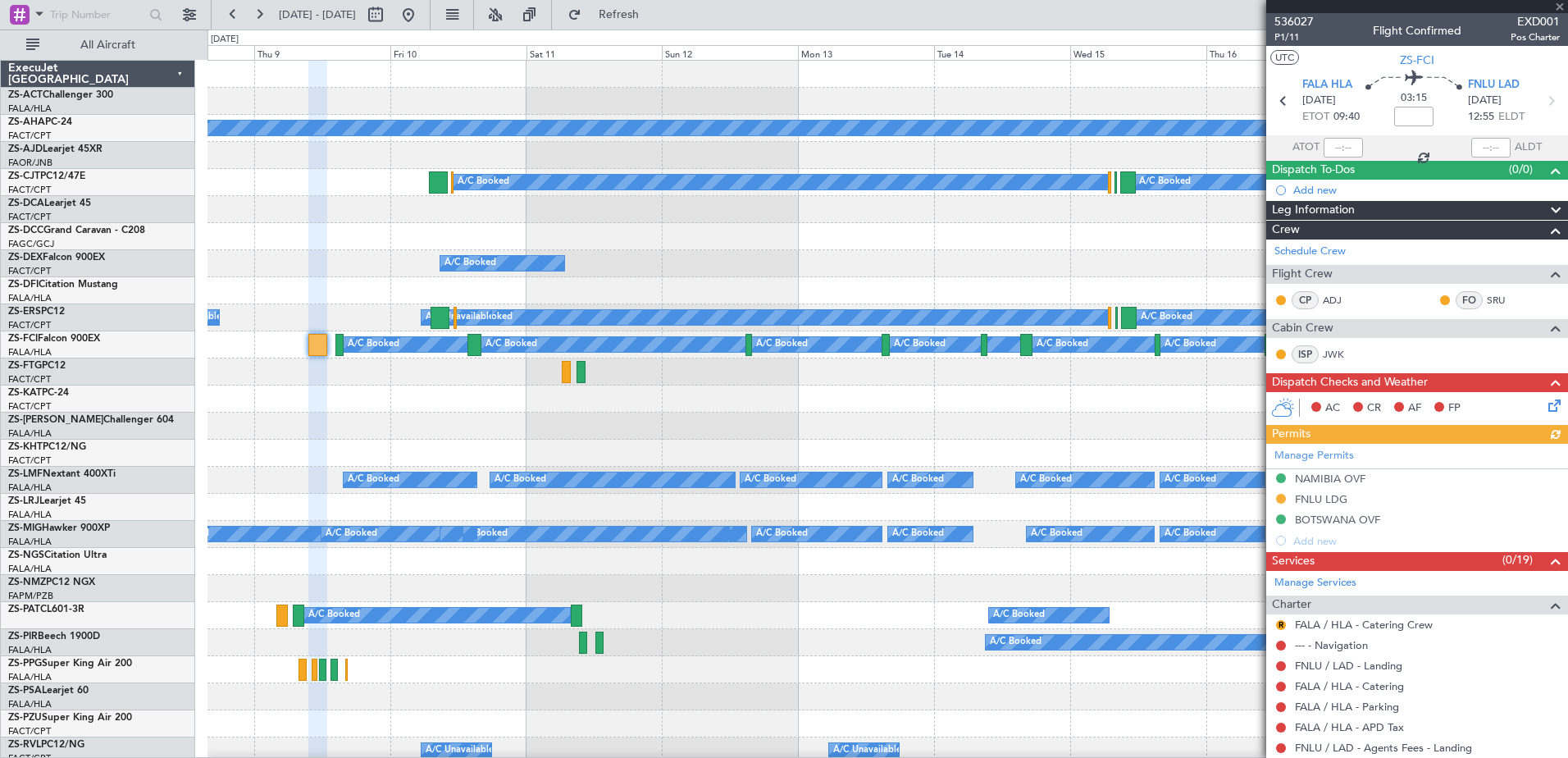
click at [1559, 6] on div at bounding box center [1417, 6] width 302 height 13
click at [1559, 6] on span at bounding box center [1559, 7] width 16 height 15
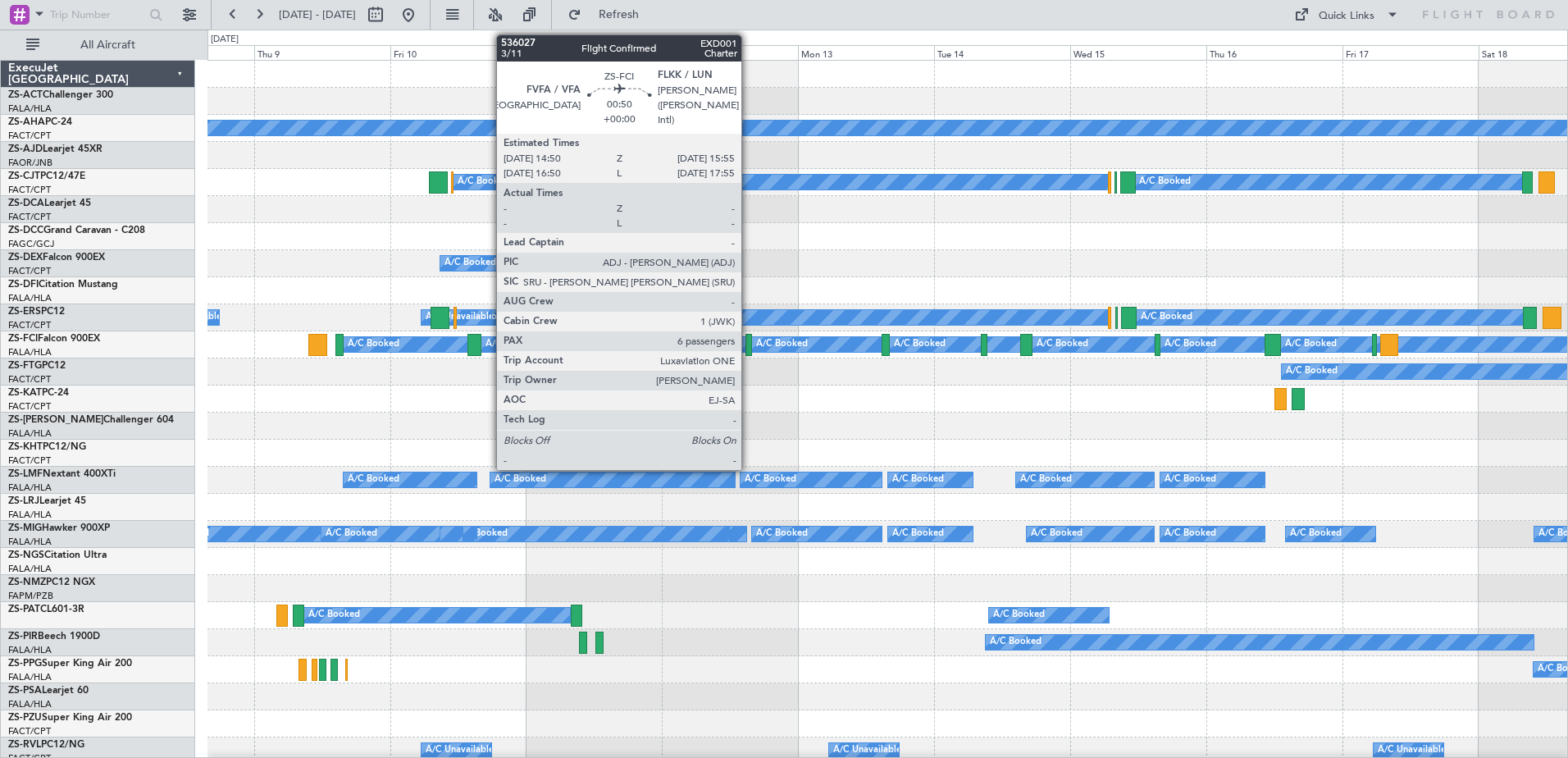
click at [749, 342] on div at bounding box center [749, 345] width 7 height 22
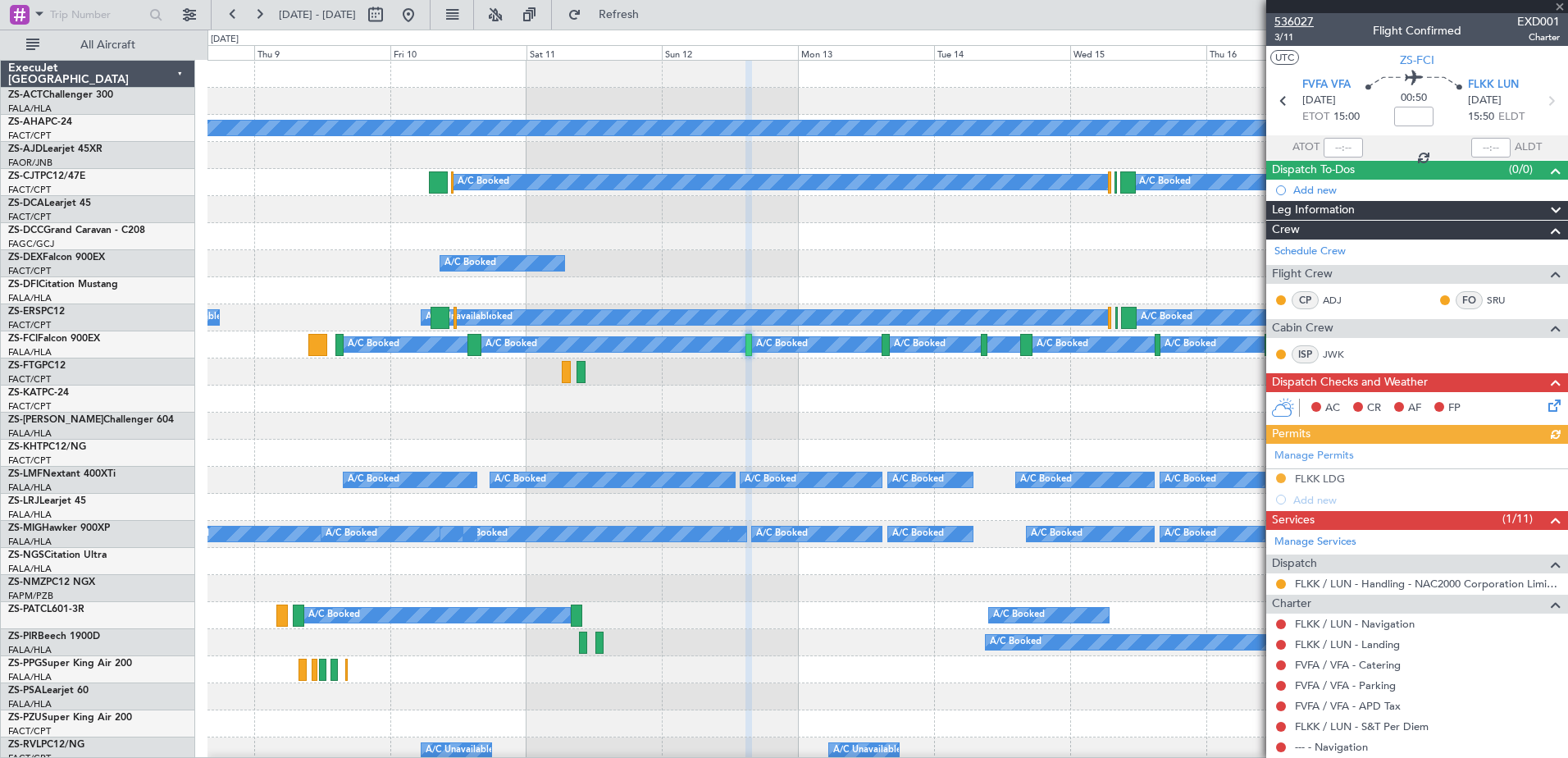
click at [1287, 24] on span "536027" at bounding box center [1294, 22] width 40 height 17
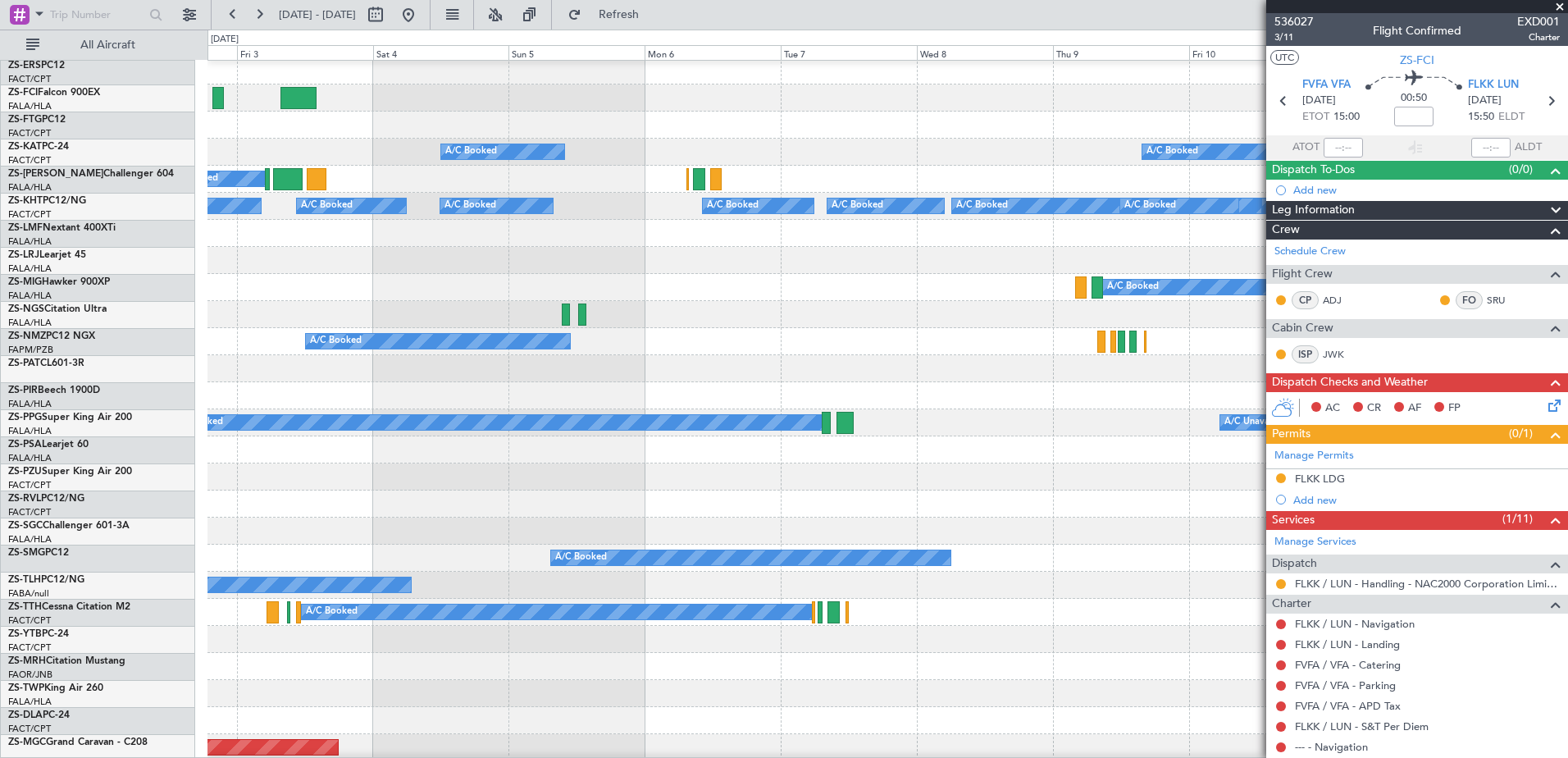
scroll to position [410, 0]
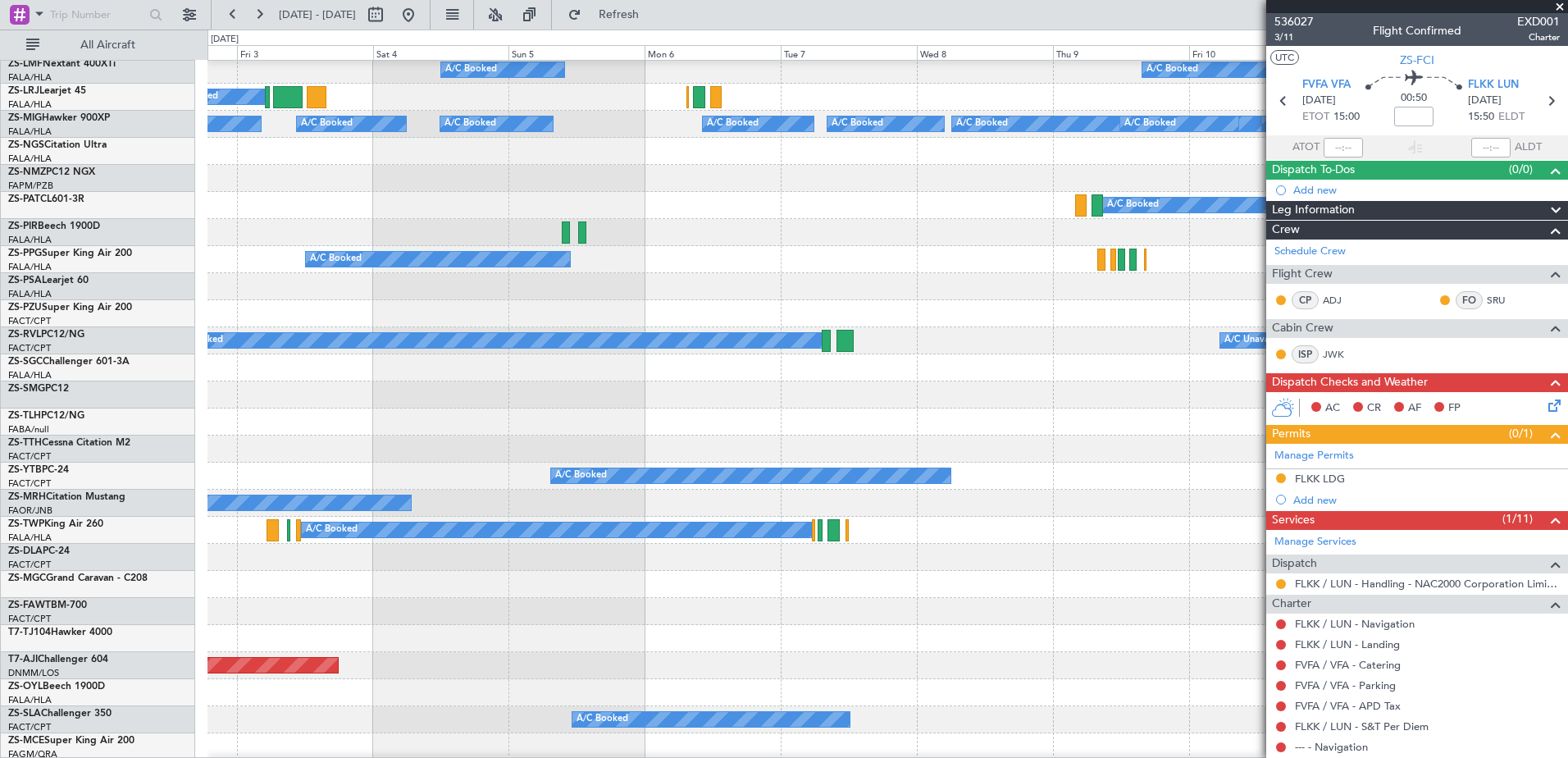
click at [1559, 4] on span at bounding box center [1559, 7] width 16 height 15
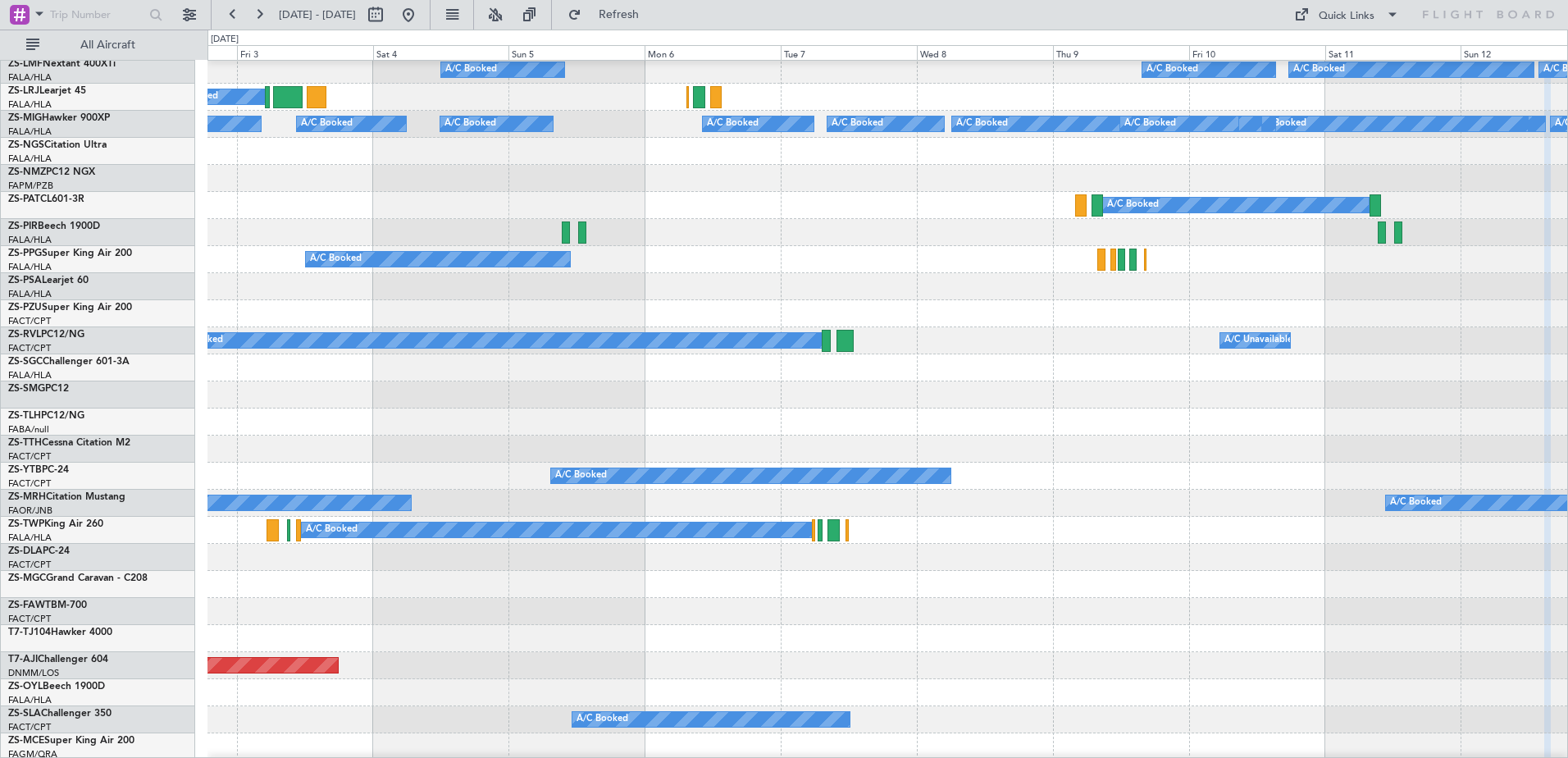
type input "0"
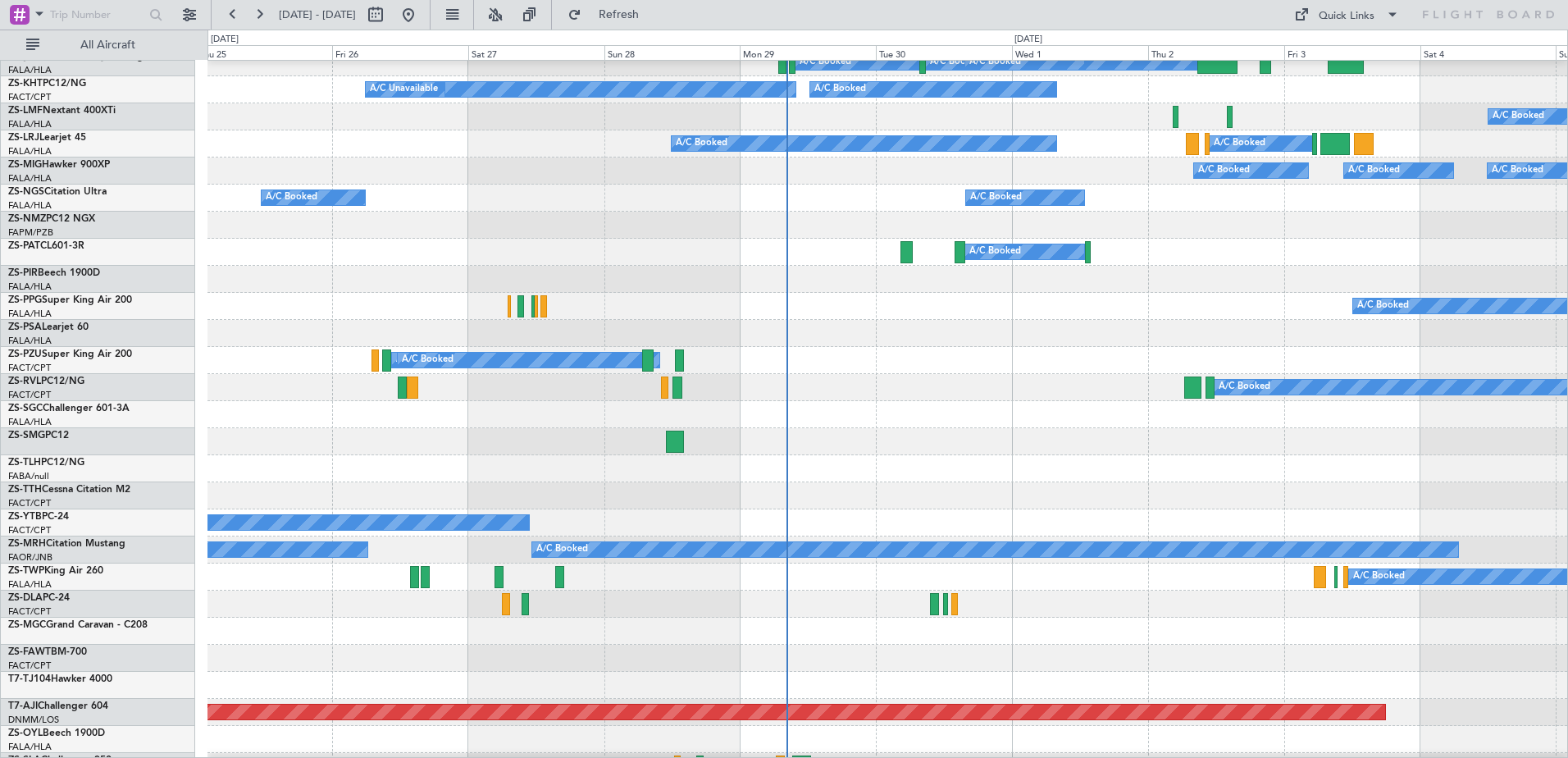
click at [1554, 428] on div "A/C Booked A/C Booked A/C Booked A/C Booked A/C Booked A/C Booked A/C Unavailab…" at bounding box center [887, 401] width 1360 height 1408
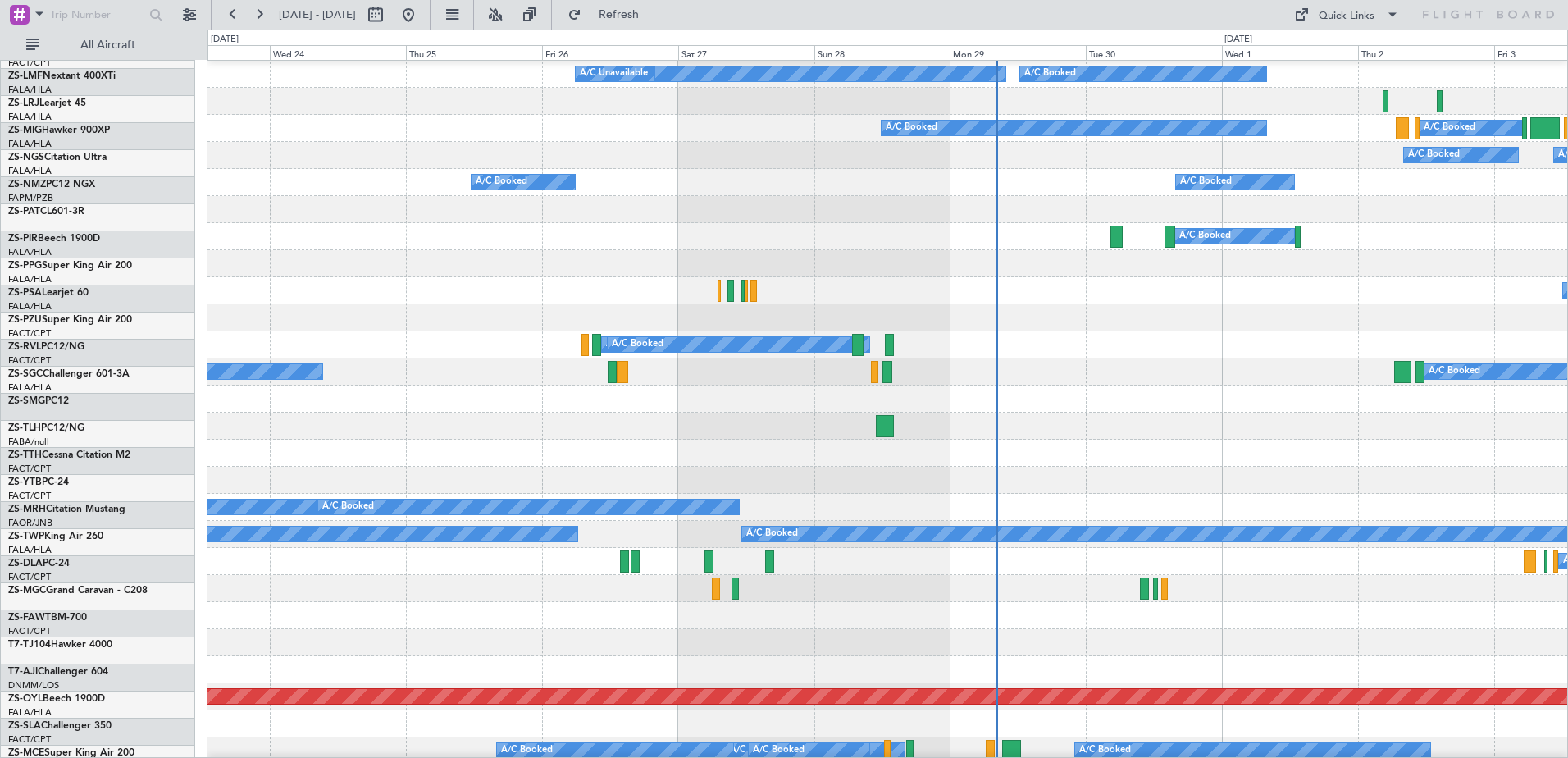
click at [758, 359] on div "A/C Booked A/C Booked" at bounding box center [887, 372] width 1360 height 27
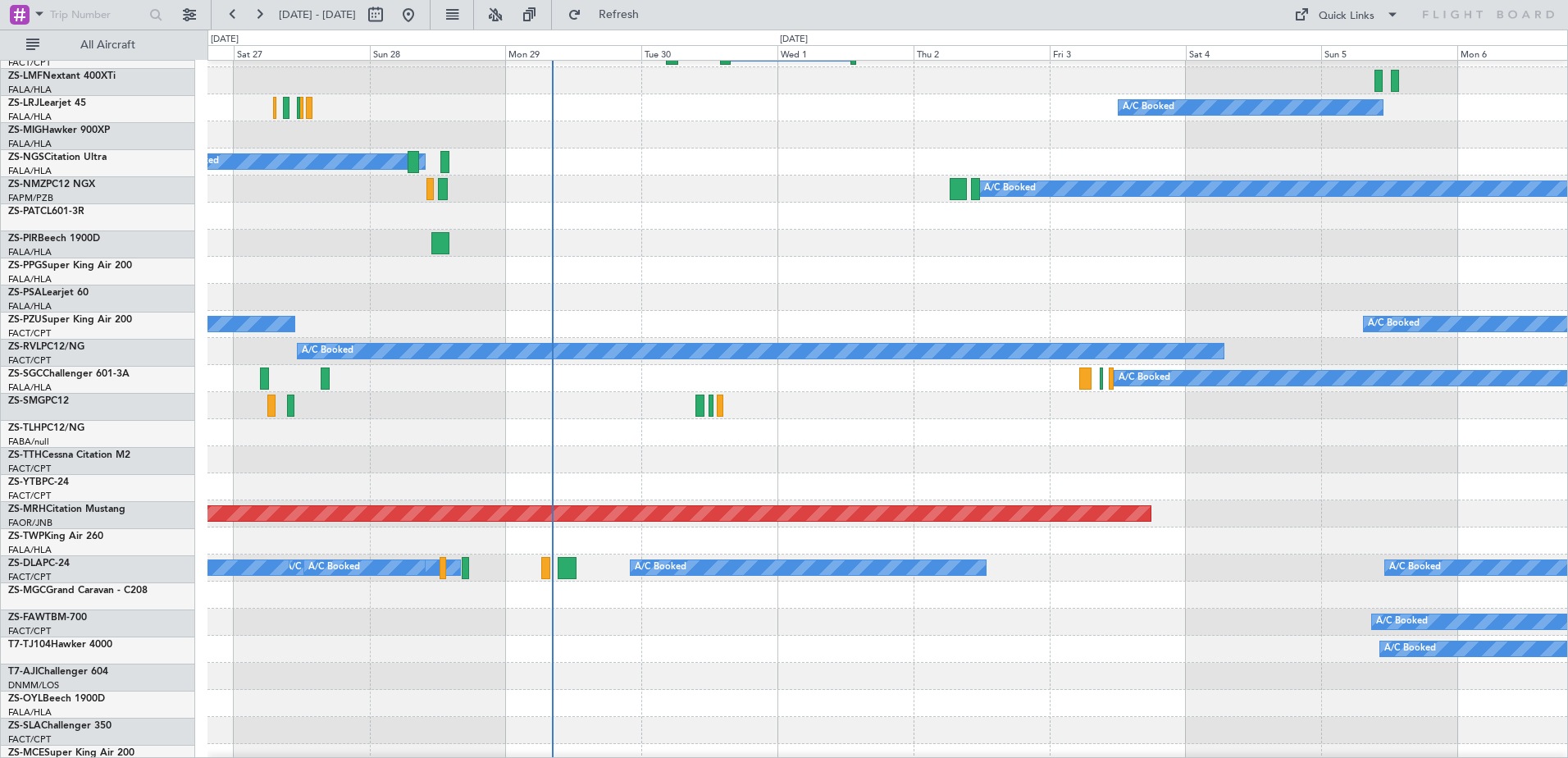
scroll to position [710, 0]
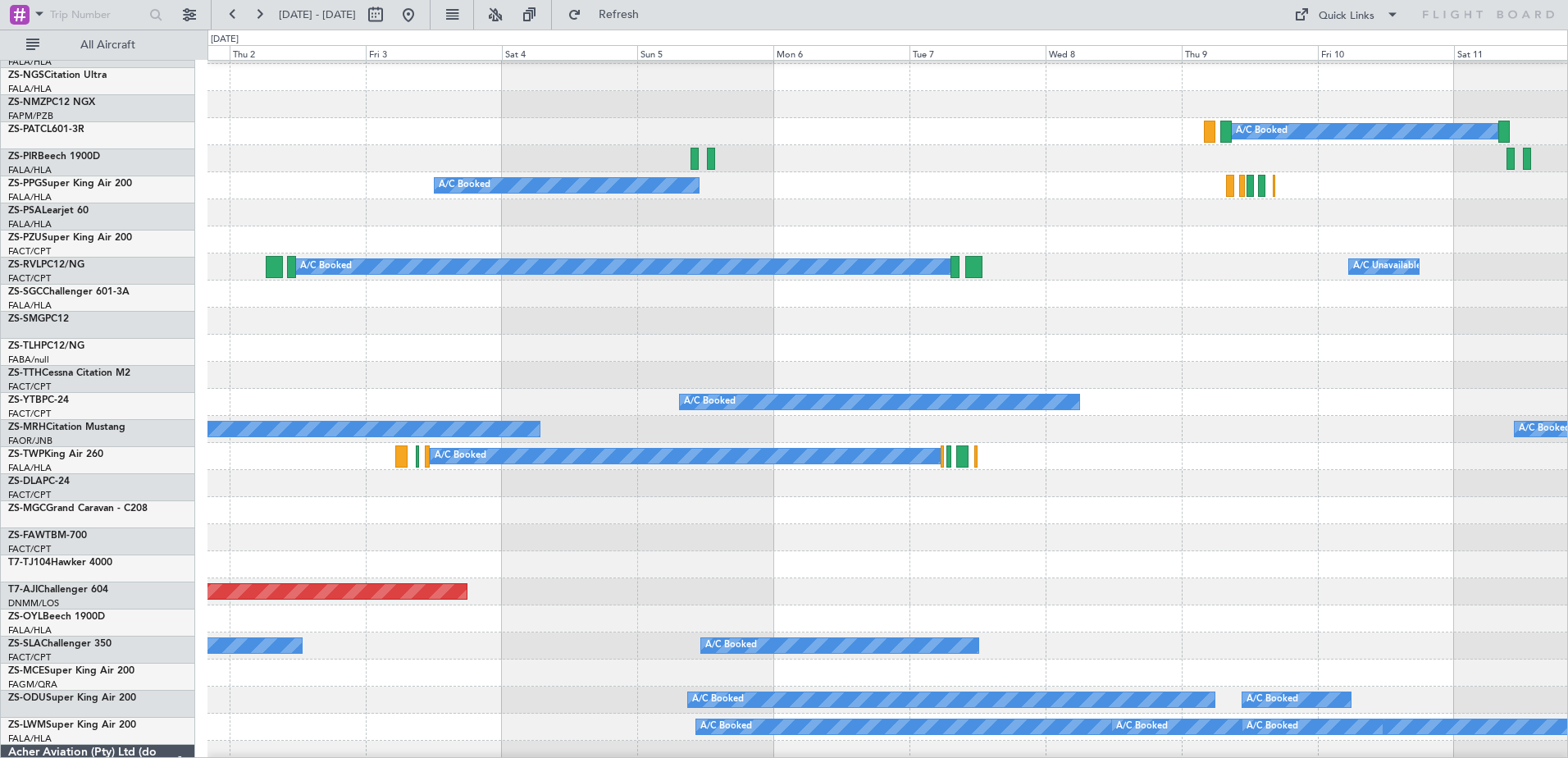
click at [581, 546] on div at bounding box center [887, 537] width 1360 height 27
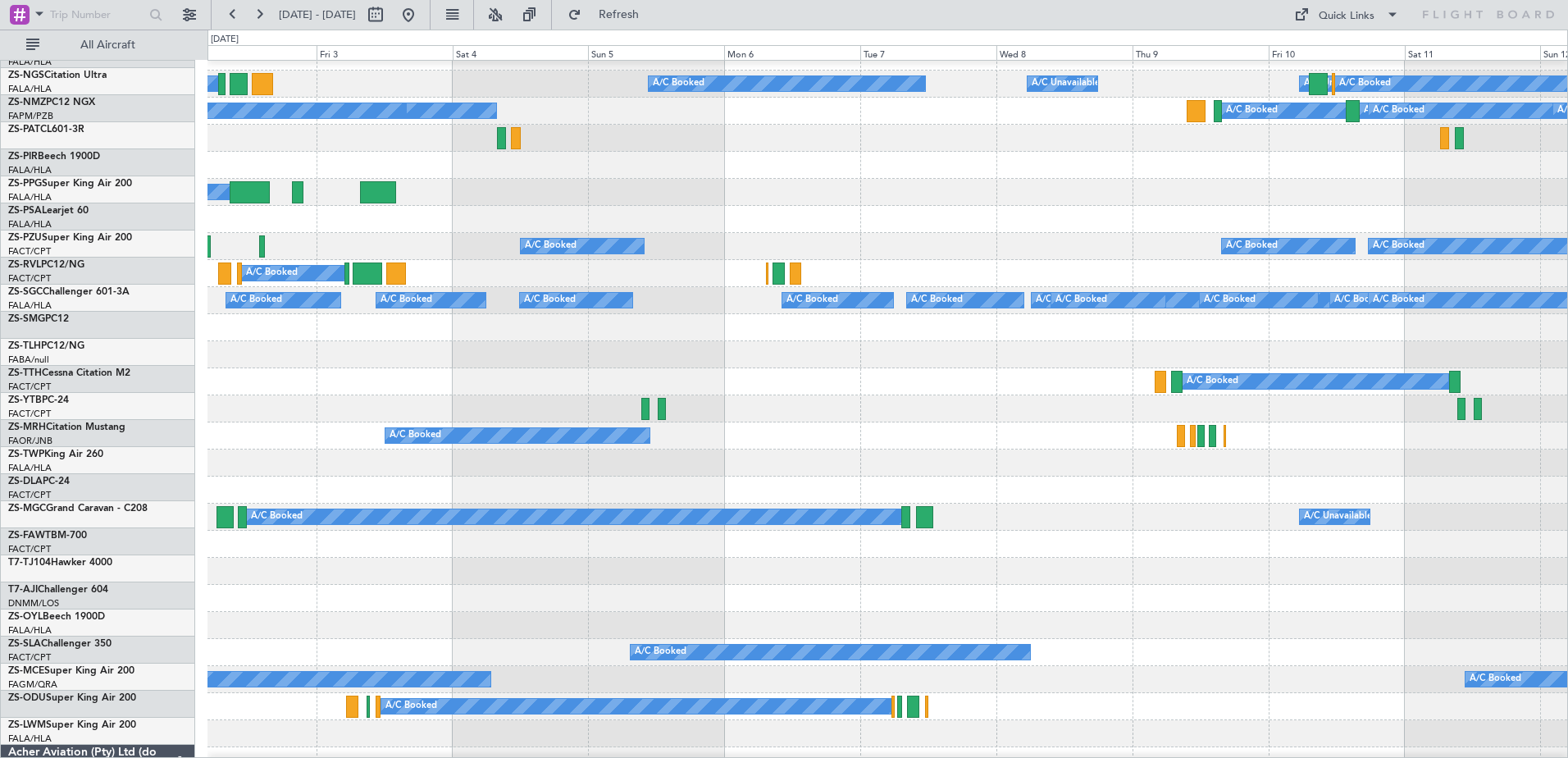
scroll to position [151, 0]
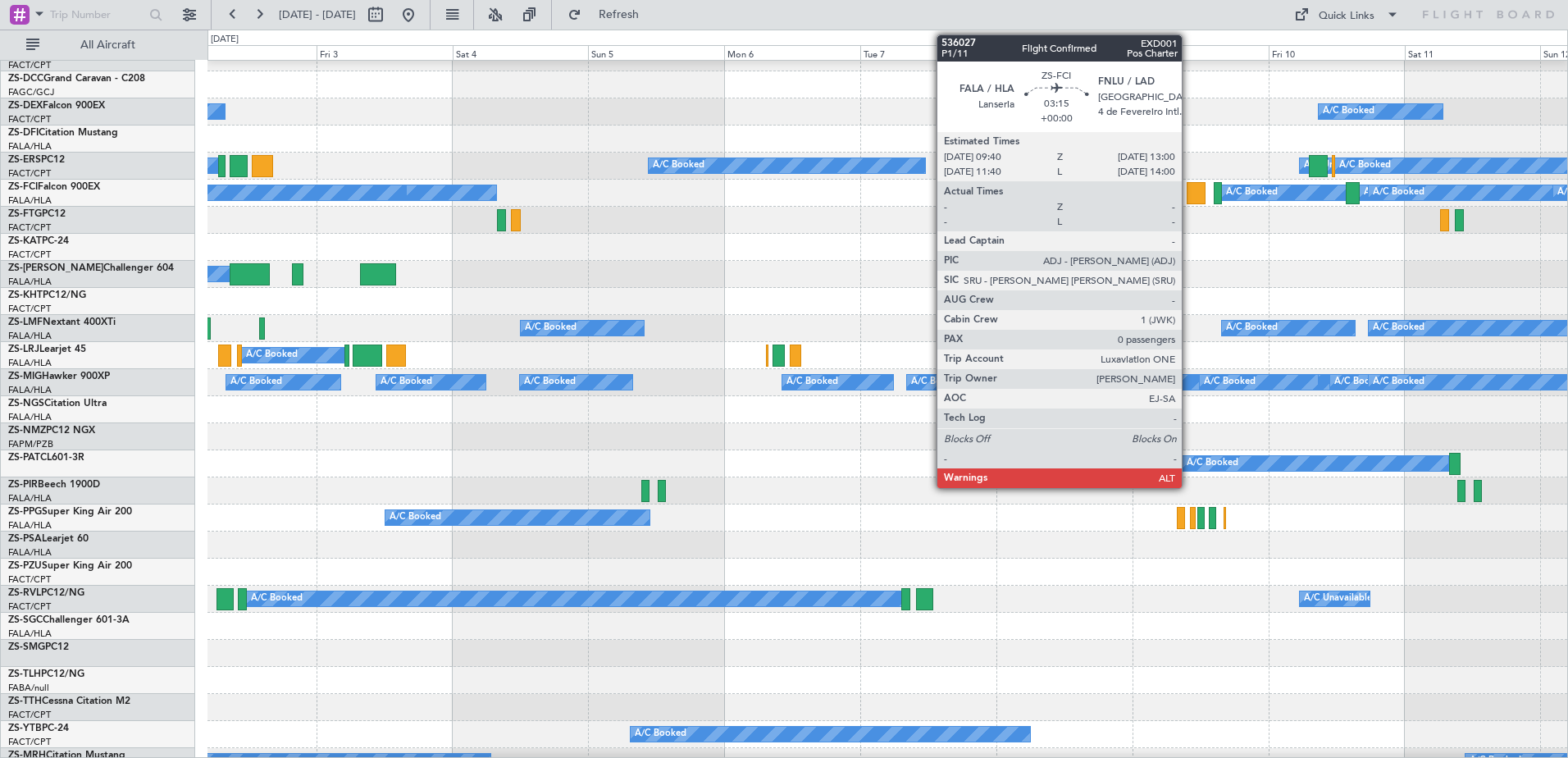
click at [1190, 198] on div at bounding box center [1196, 194] width 20 height 22
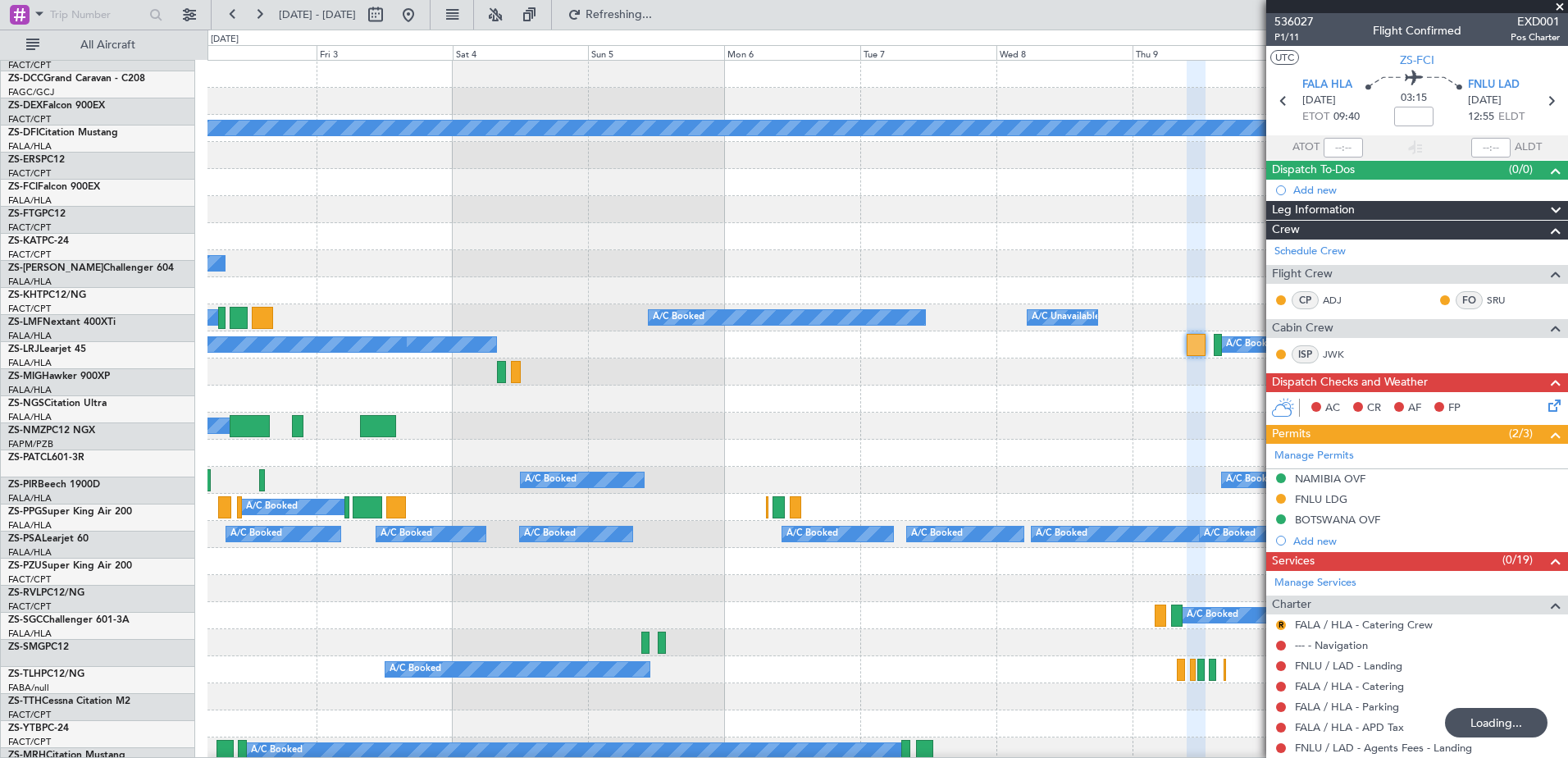
scroll to position [0, 0]
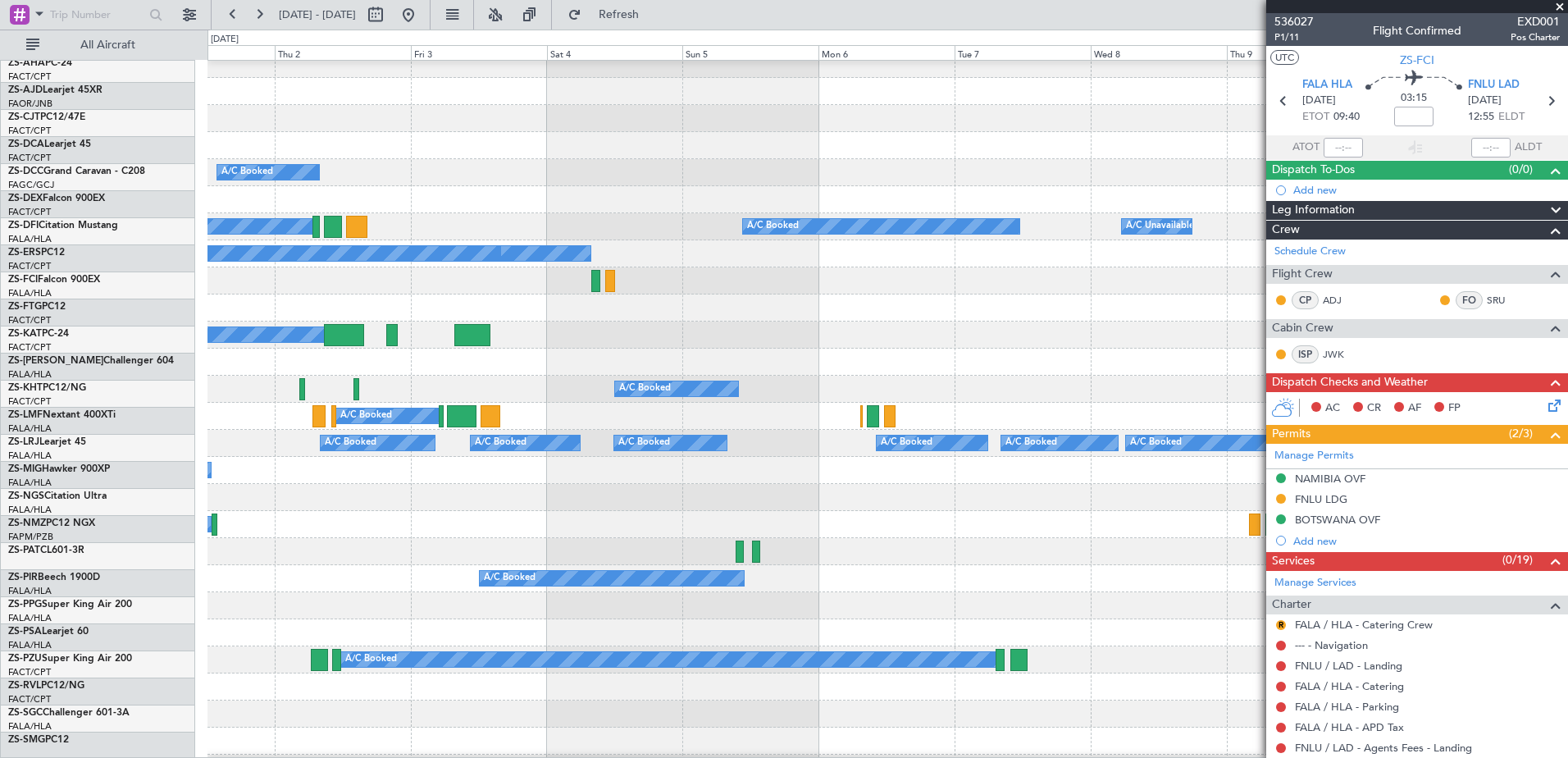
click at [704, 332] on div "Planned Maint A/C Booked A/C Booked A/C Booked A/C Booked A/C Booked A/C Booked…" at bounding box center [887, 700] width 1360 height 1462
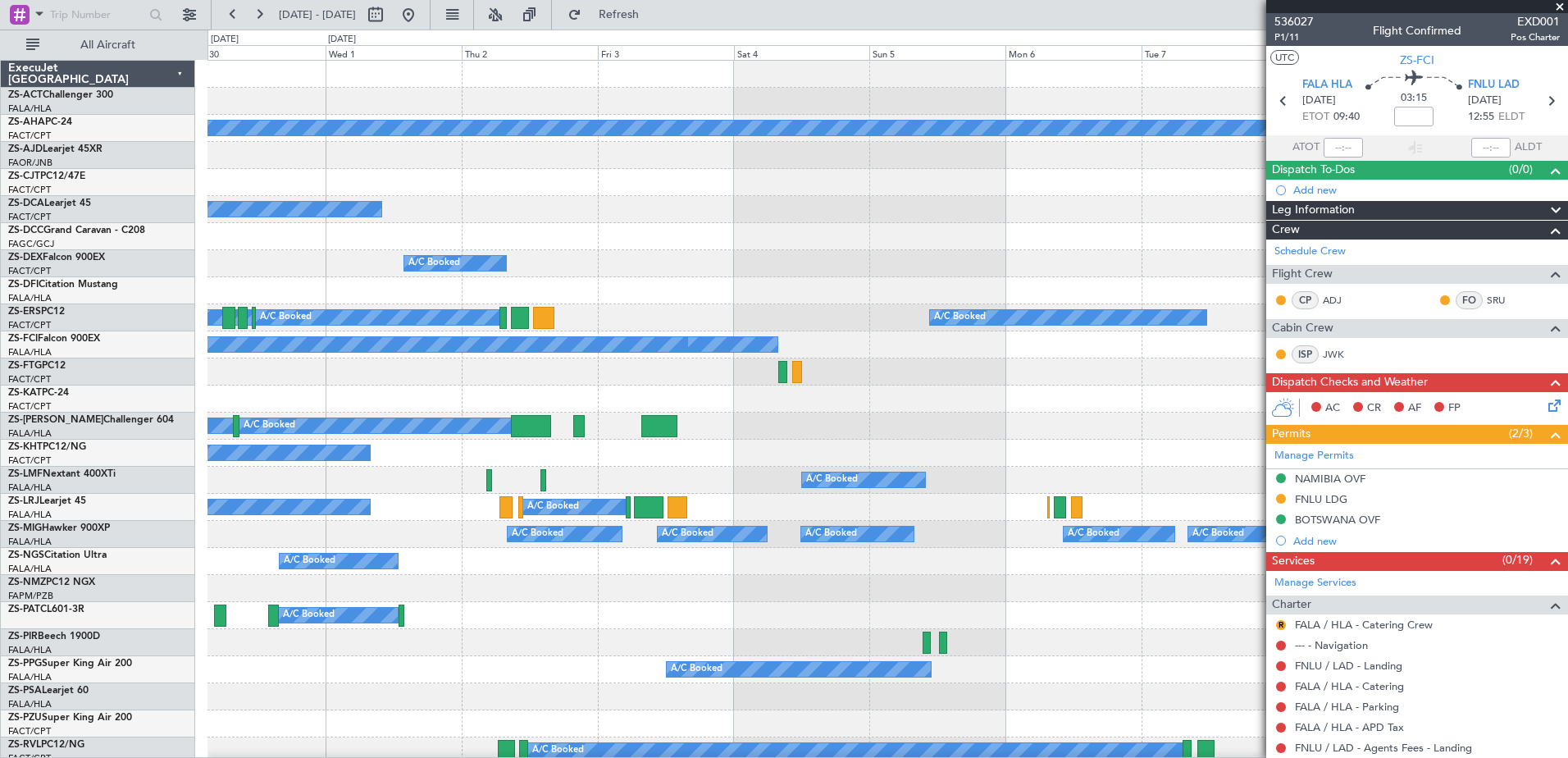
click at [920, 436] on div "A/C Booked A/C Booked" at bounding box center [887, 426] width 1360 height 27
